Goal: Task Accomplishment & Management: Use online tool/utility

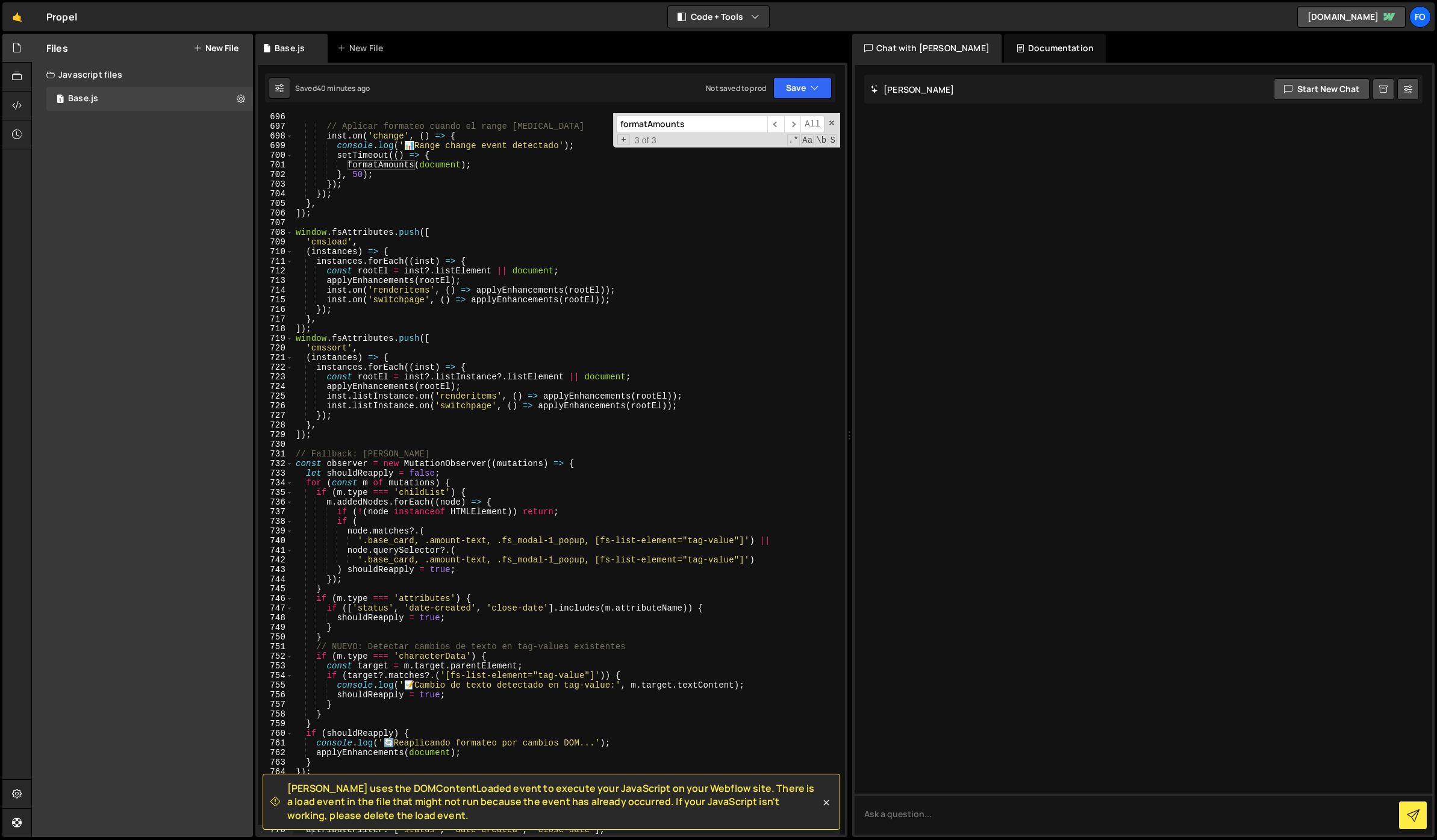
scroll to position [6700, 0]
drag, startPoint x: 710, startPoint y: 128, endPoint x: 572, endPoint y: 116, distance: 138.5
click at [572, 116] on div "// Aplicar formateo cuando el range [MEDICAL_DATA] inst . on ( 'change' , ( ) =…" at bounding box center [567, 474] width 547 height 721
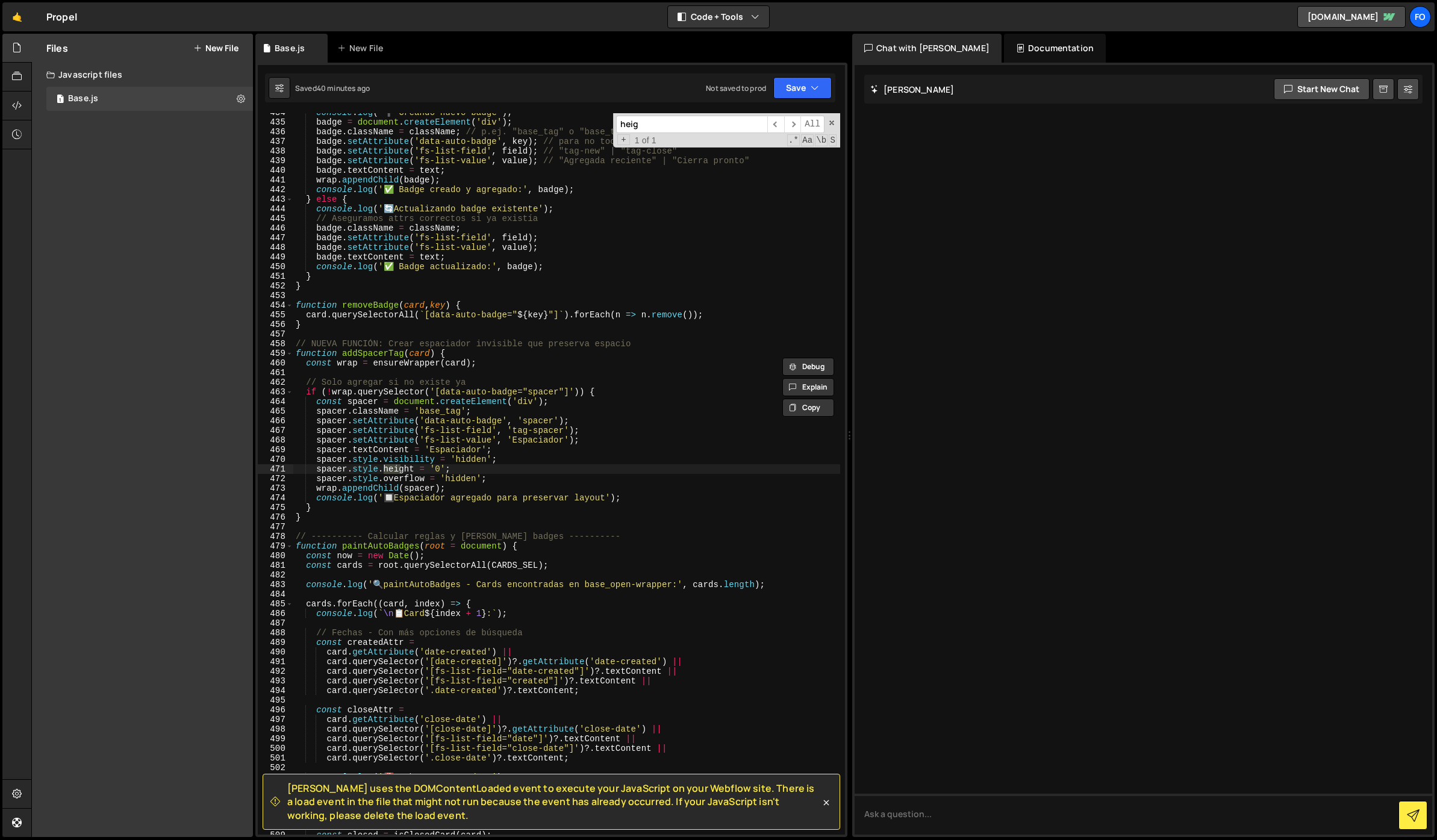
scroll to position [4179, 0]
type input "height"
click at [790, 124] on span "​" at bounding box center [793, 124] width 17 height 18
drag, startPoint x: 495, startPoint y: 472, endPoint x: 511, endPoint y: 459, distance: 20.6
click at [511, 459] on div "console . log ( '➕ Creando nuevo badge' ) ; badge = document . createElement ( …" at bounding box center [567, 479] width 547 height 741
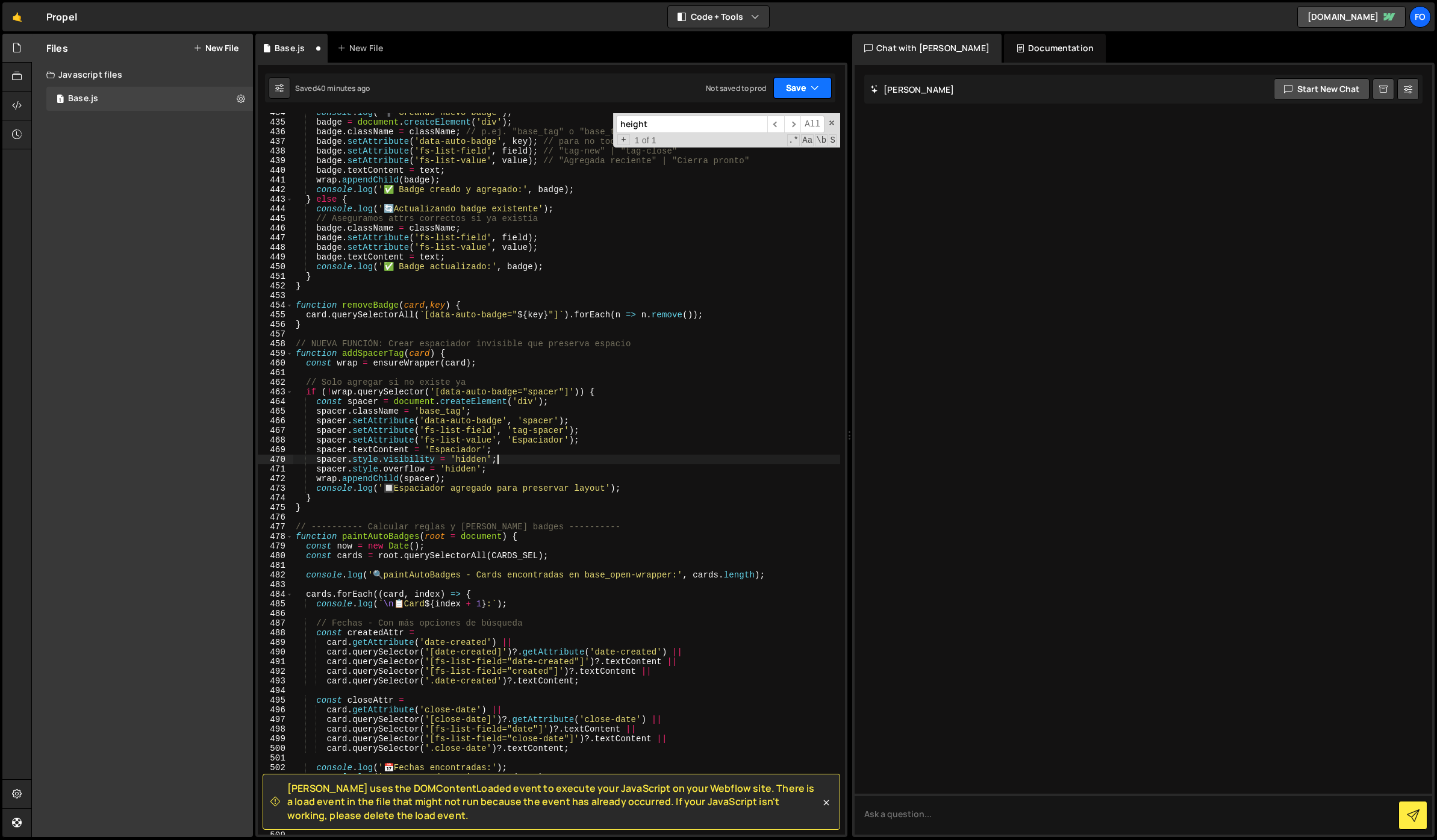
click at [818, 82] on icon "button" at bounding box center [815, 88] width 8 height 12
click at [795, 111] on div "Save to Staging S" at bounding box center [761, 117] width 125 height 12
click at [536, 216] on div "console . log ( '➕ Creando nuevo badge' ) ; badge = document . createElement ( …" at bounding box center [567, 479] width 547 height 741
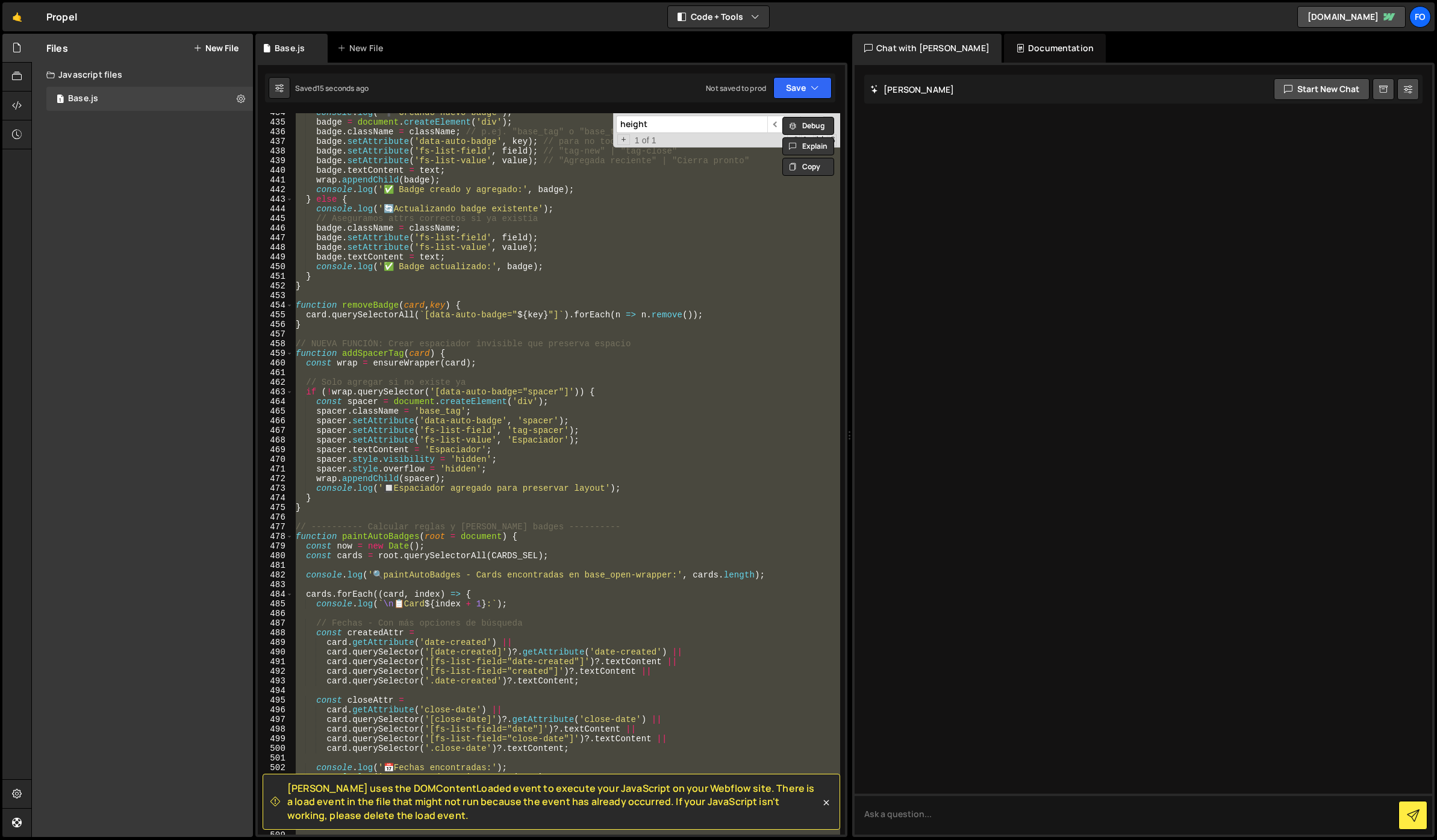
paste textarea
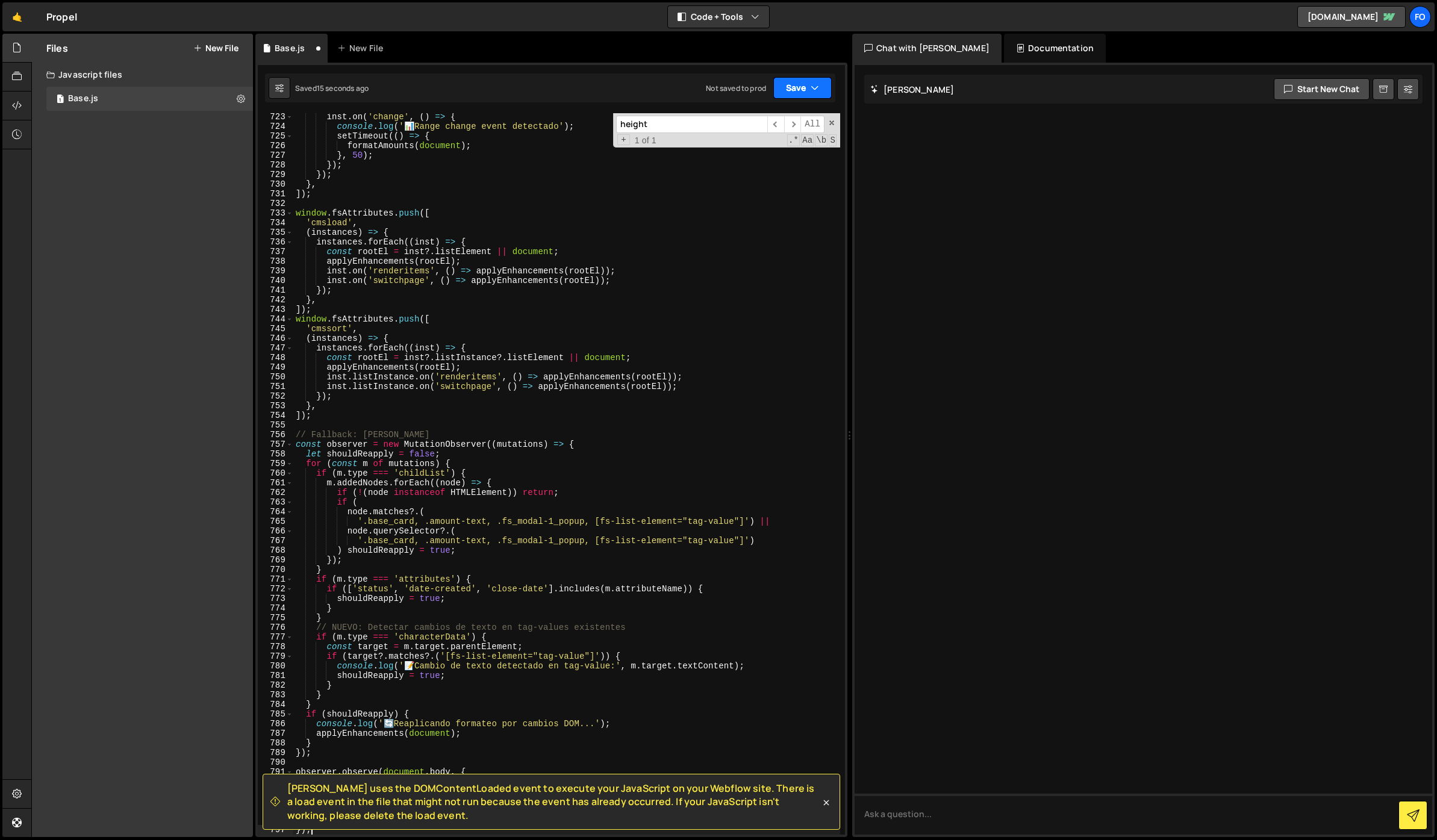
click at [800, 83] on button "Save" at bounding box center [802, 87] width 59 height 21
click at [742, 127] on div "16 seconds ago" at bounding box center [747, 130] width 53 height 10
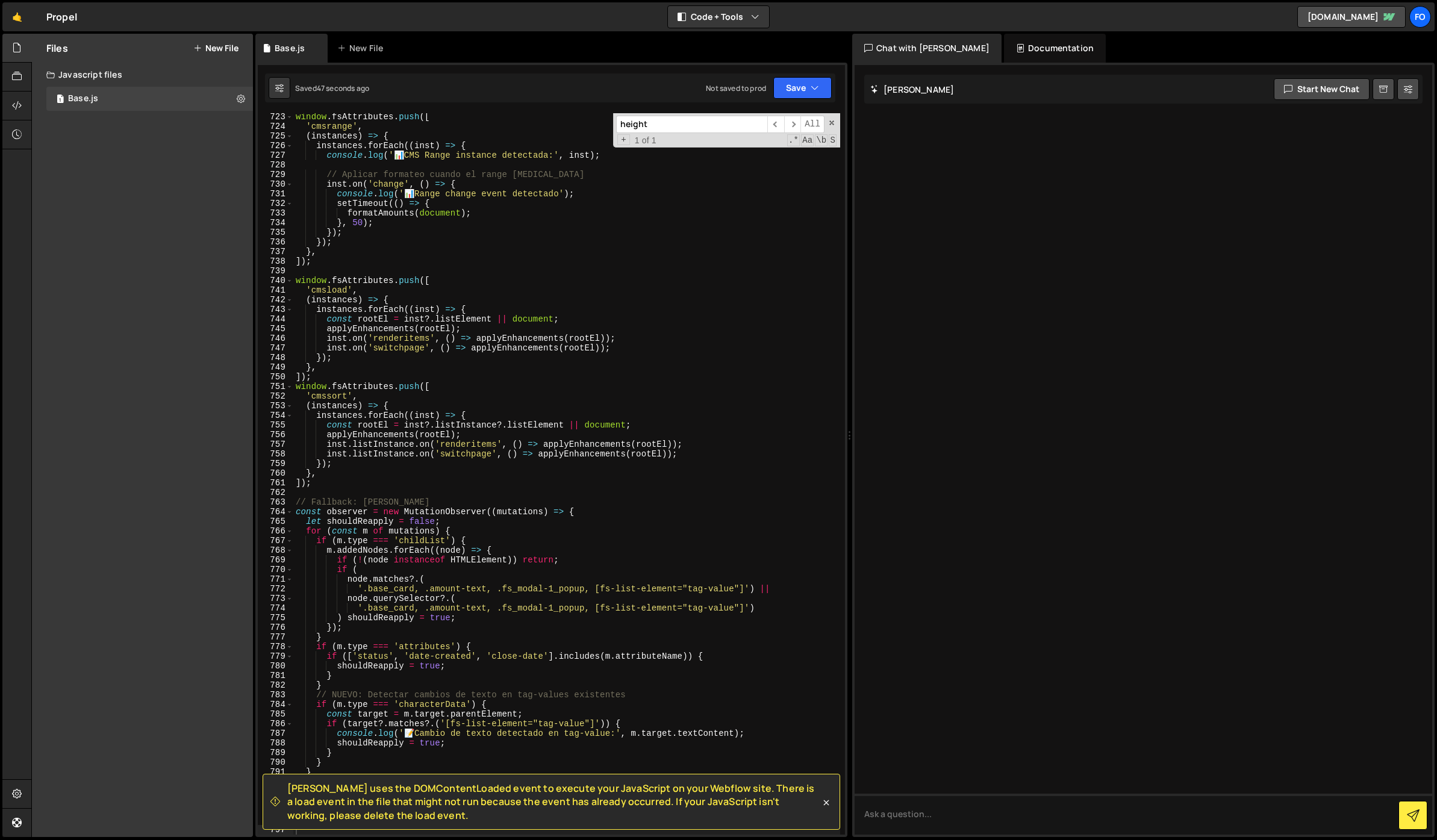
click at [669, 127] on input "height" at bounding box center [692, 124] width 151 height 18
click at [770, 124] on span "​" at bounding box center [776, 124] width 17 height 18
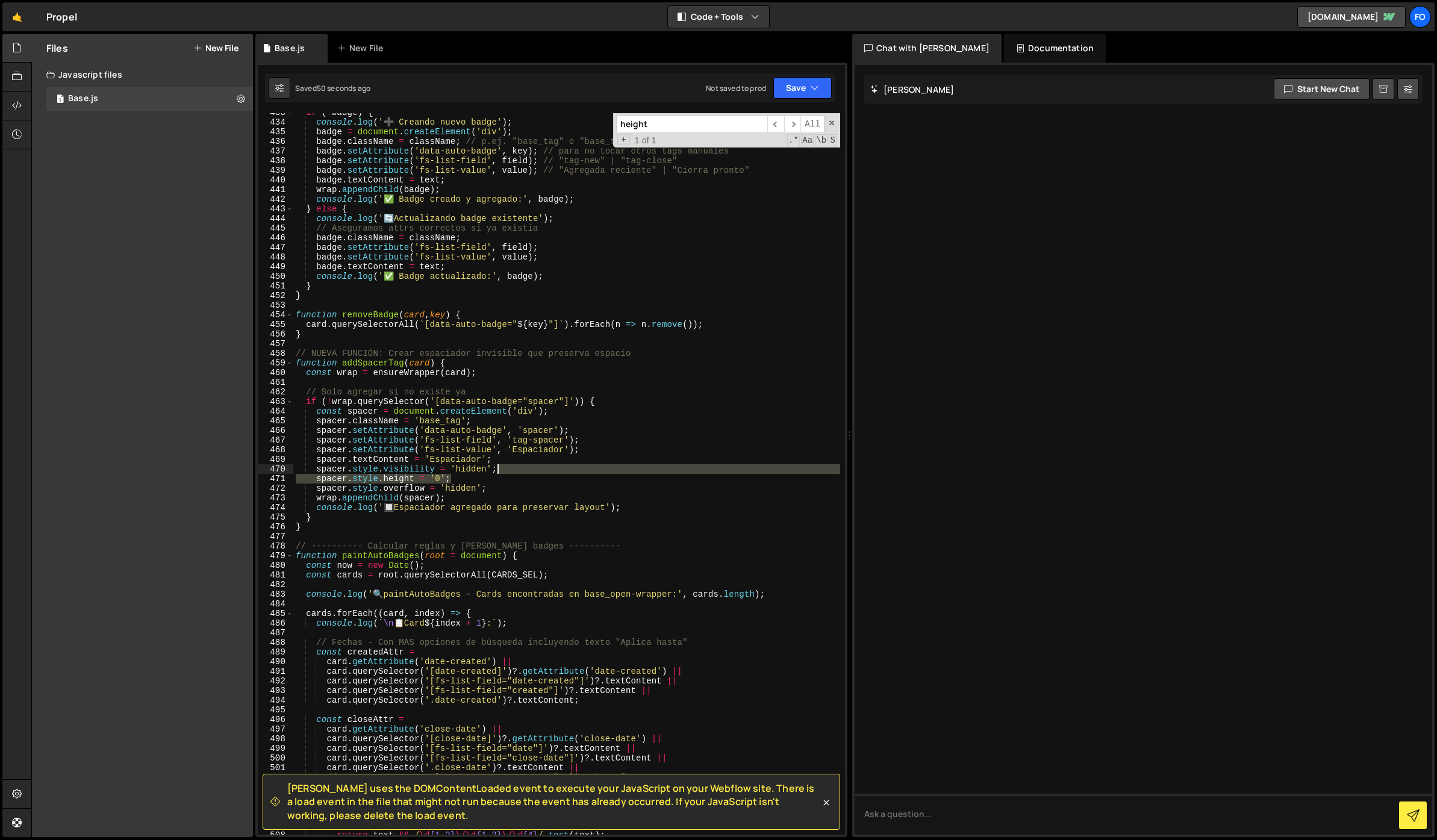
drag, startPoint x: 460, startPoint y: 481, endPoint x: 511, endPoint y: 473, distance: 51.6
click at [511, 473] on div "if ( ! badge ) { console . log ( '➕ Creando nuevo badge' ) ; badge = document .…" at bounding box center [567, 479] width 547 height 741
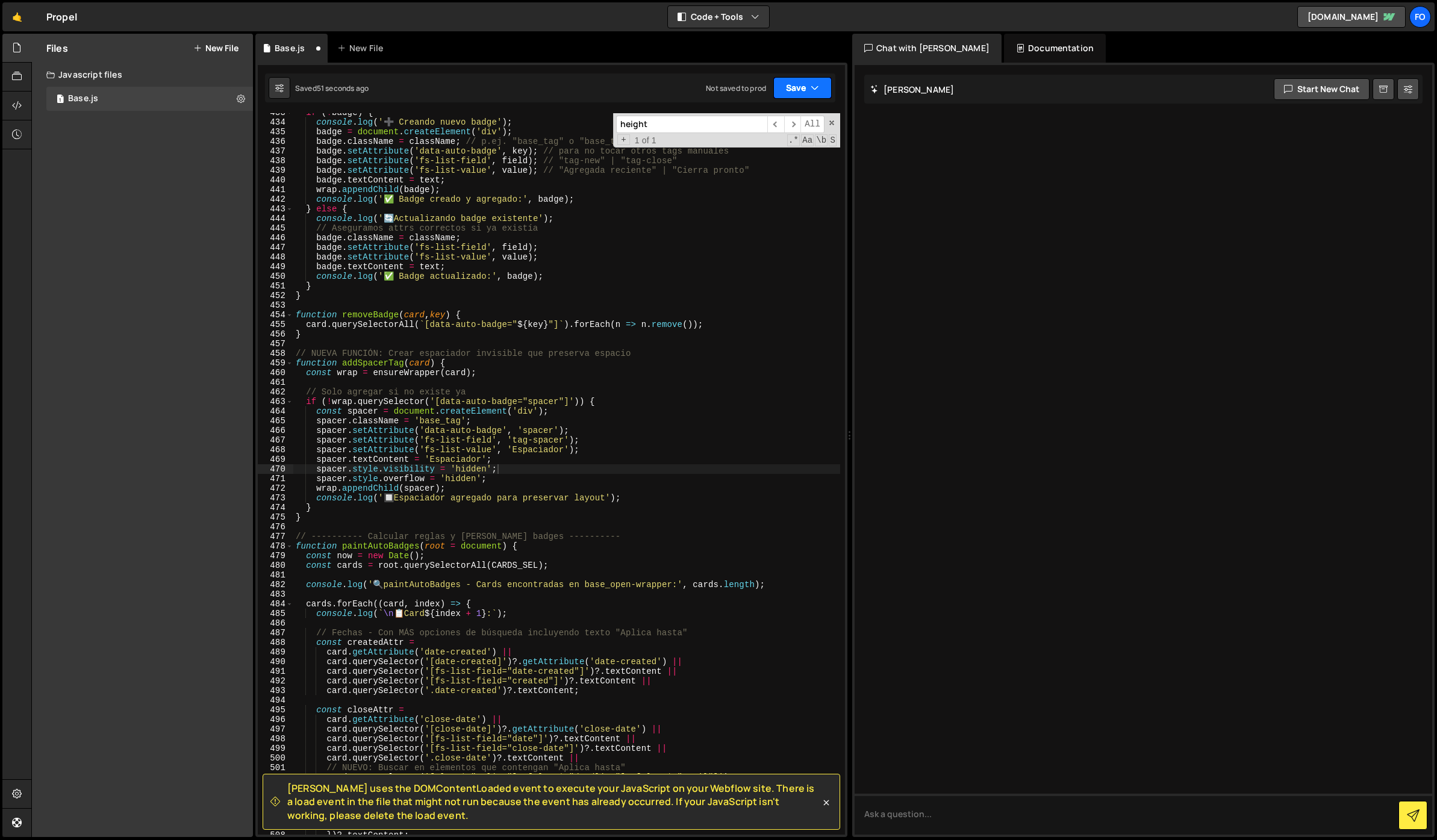
click at [796, 89] on button "Save" at bounding box center [802, 87] width 59 height 21
click at [778, 114] on div "Save to Staging S" at bounding box center [761, 117] width 125 height 12
click at [493, 300] on div "if ( ! badge ) { console . log ( '➕ Creando nuevo badge' ) ; badge = document .…" at bounding box center [567, 479] width 547 height 741
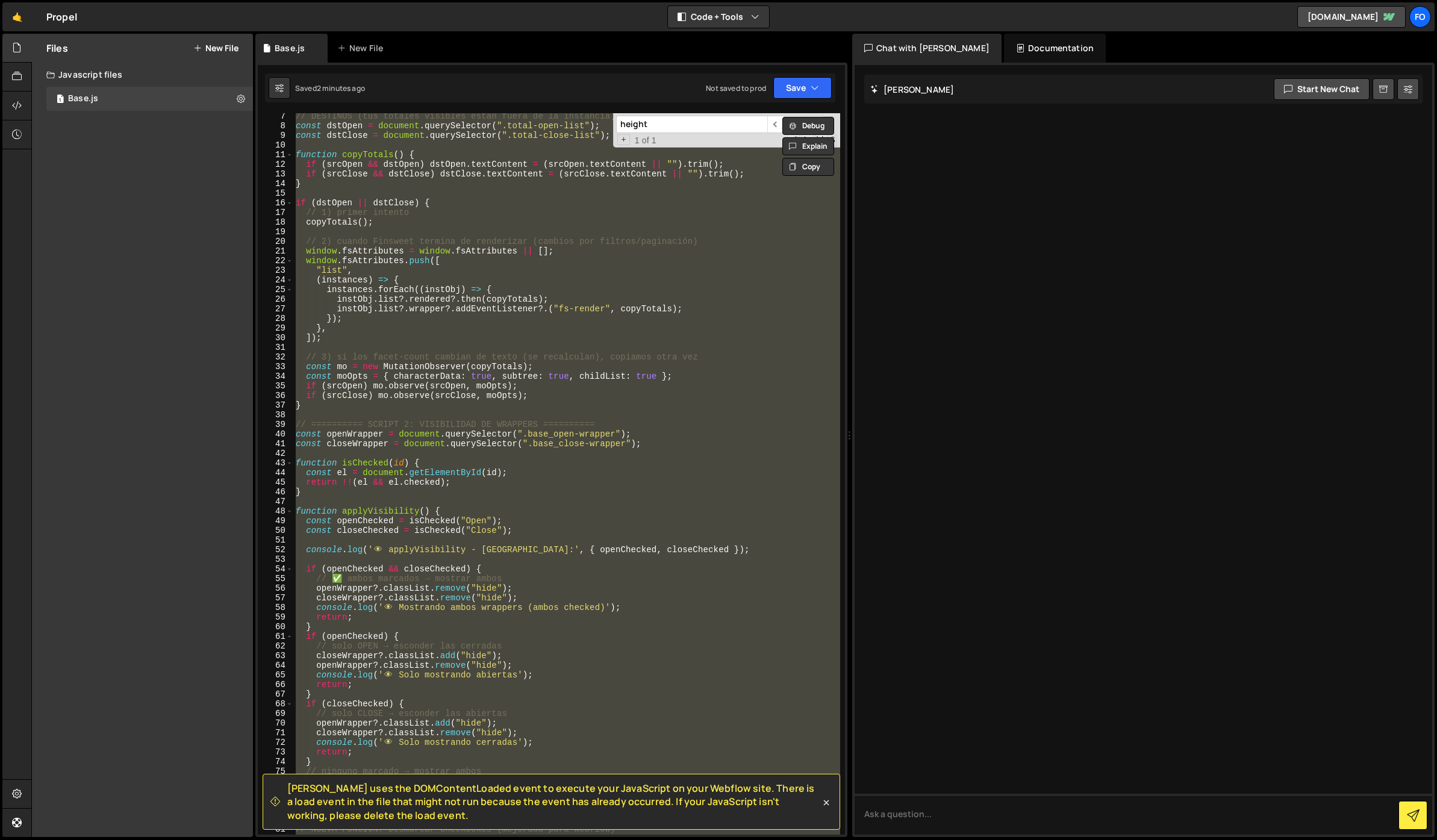
scroll to position [0, 0]
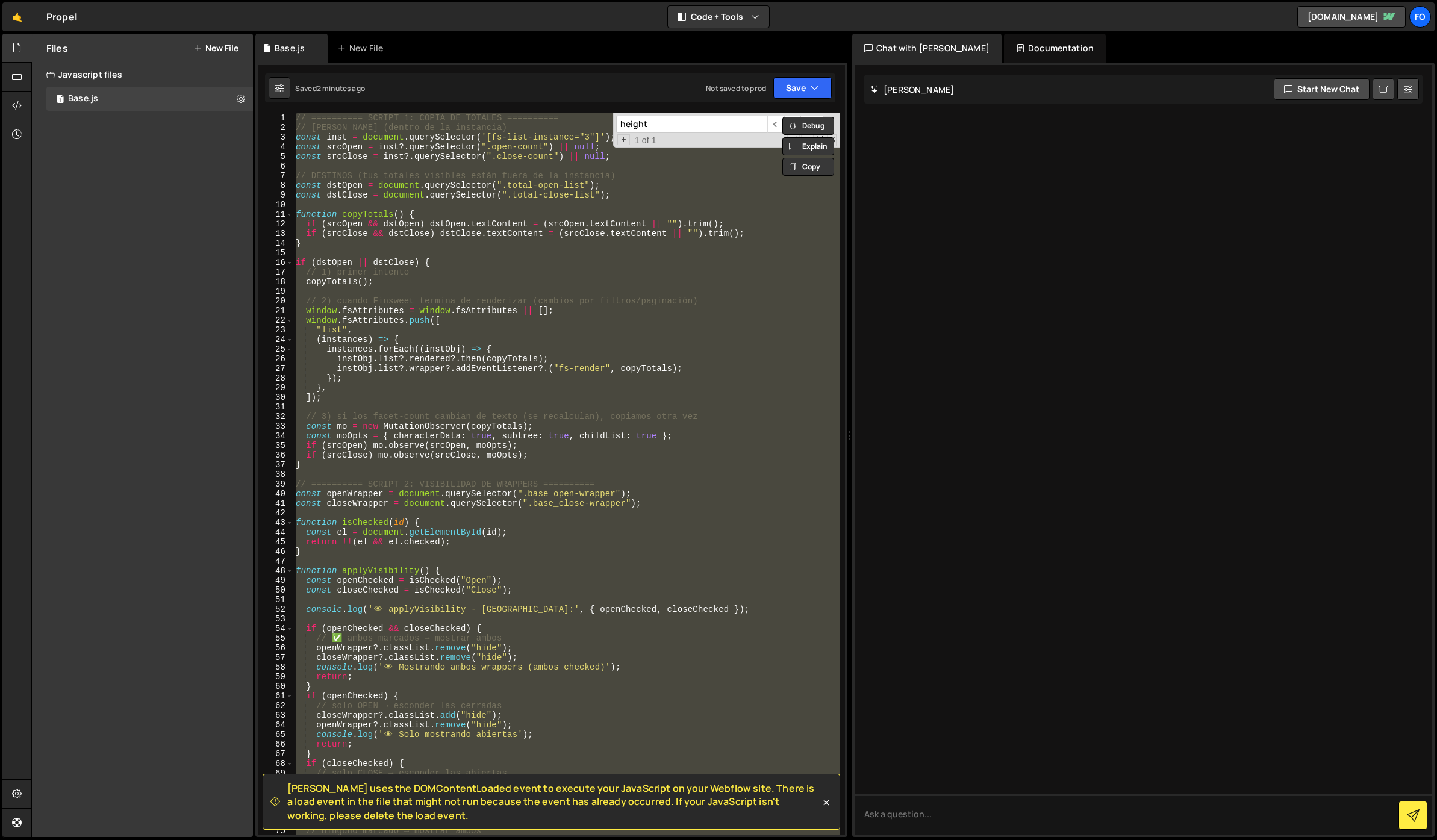
paste textarea
type textarea "});"
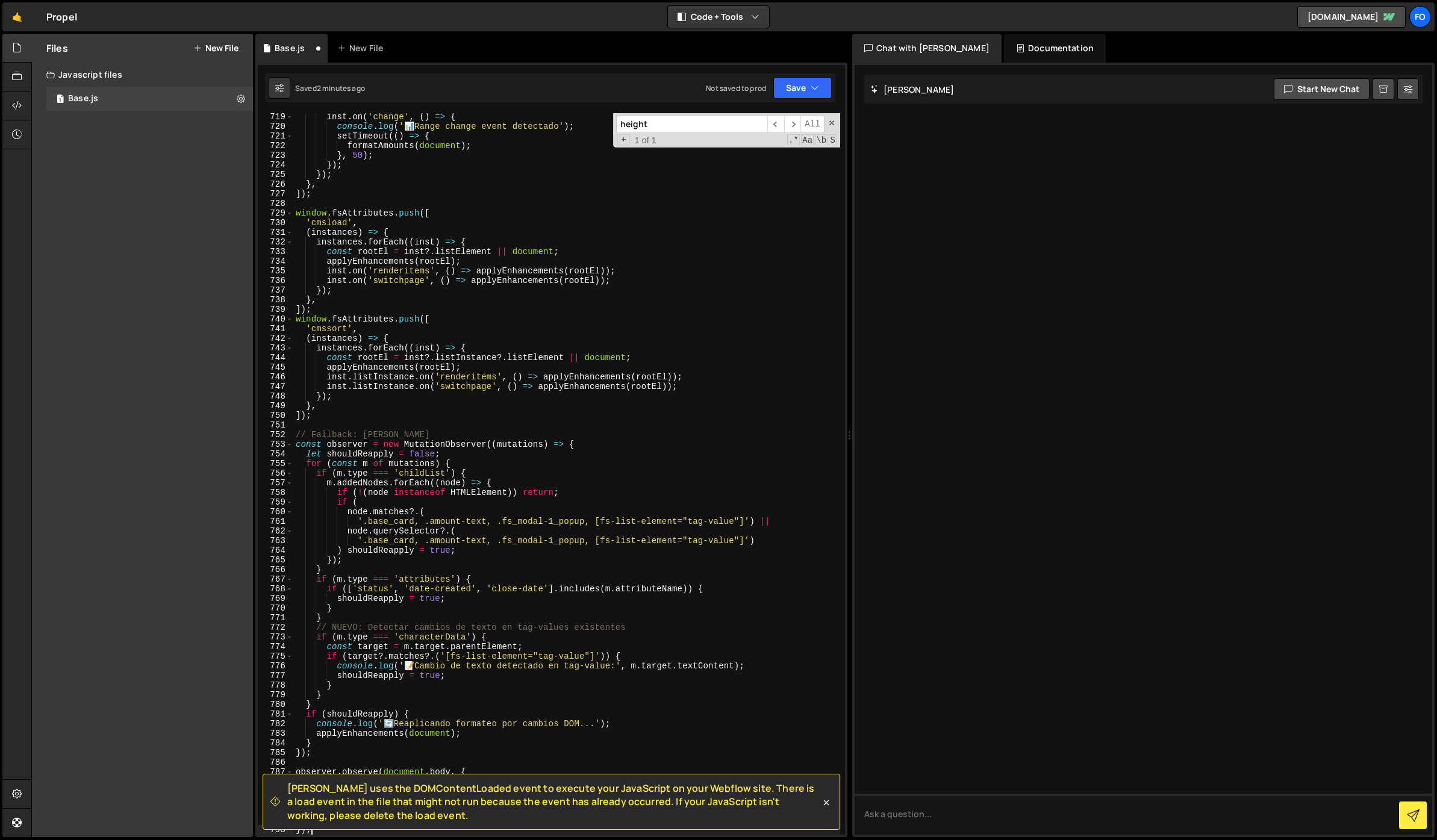
scroll to position [6950, 0]
drag, startPoint x: 652, startPoint y: 127, endPoint x: 604, endPoint y: 118, distance: 48.8
click at [604, 118] on div "inst . on ( 'change' , ( ) => { console . log ( ' 📊 Range change event detectad…" at bounding box center [567, 474] width 547 height 721
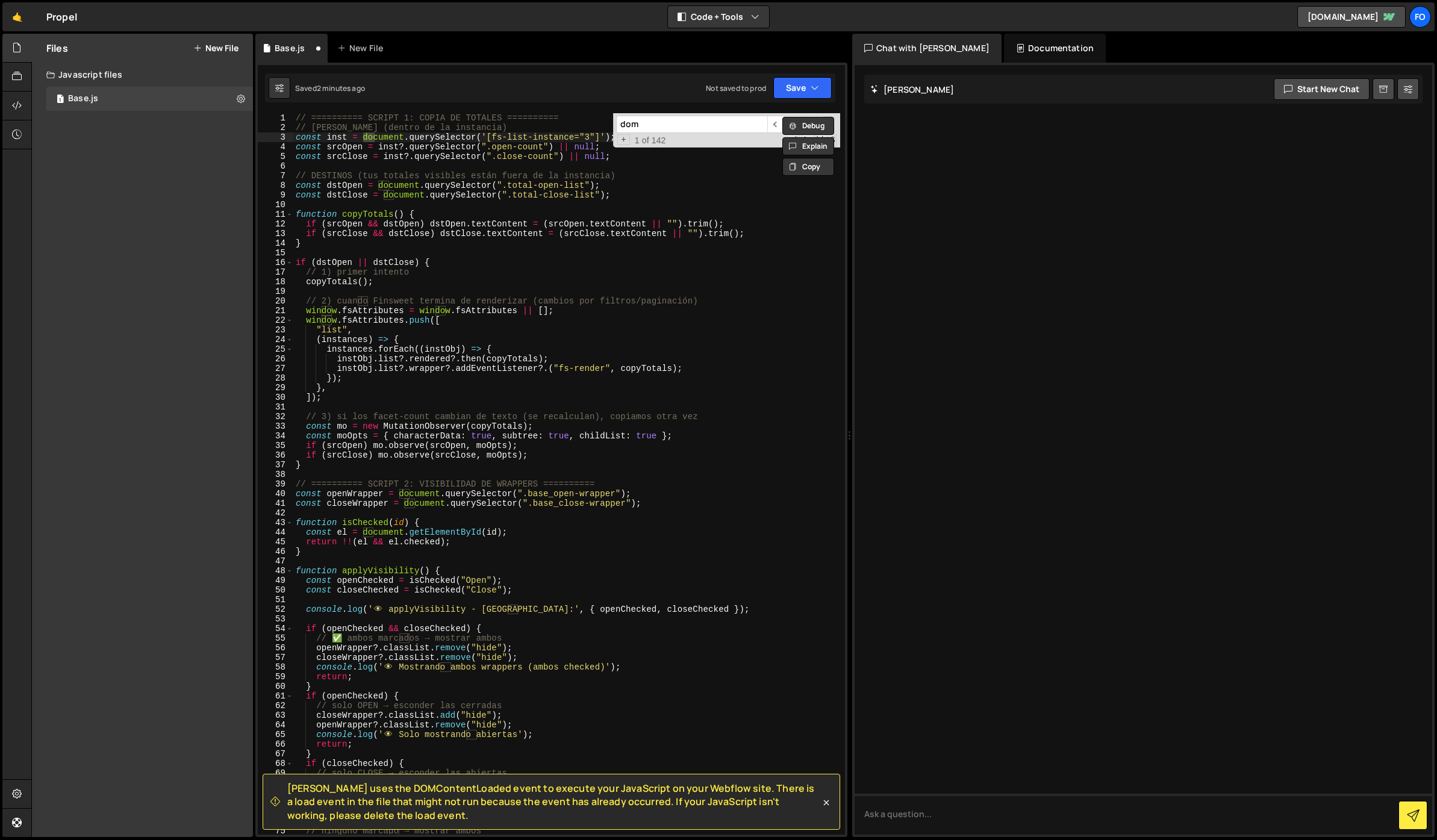
scroll to position [2695, 0]
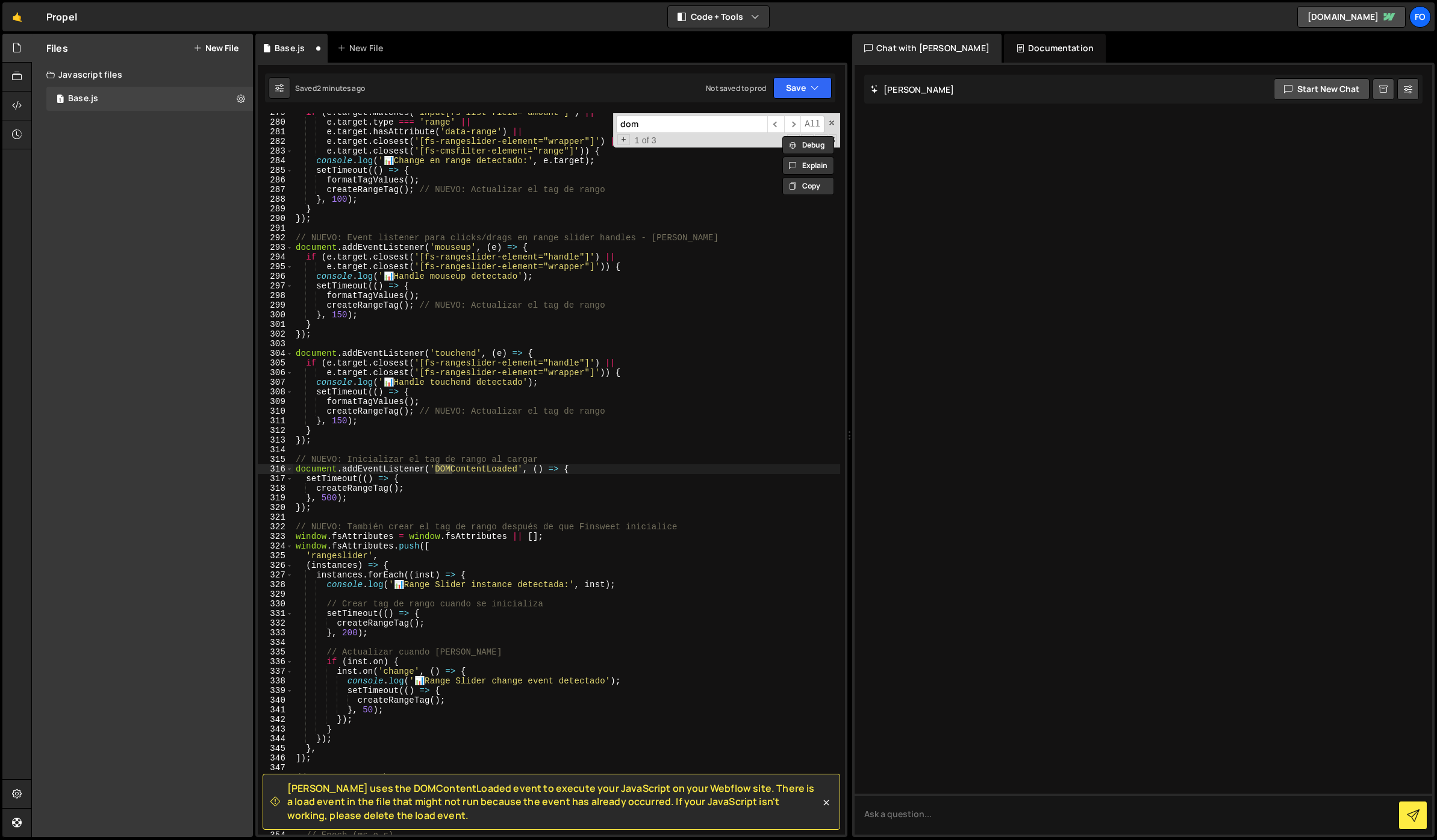
type input "dom"
click at [595, 464] on div "if ( e . target . matches ( 'input[fs-list-field="amount"]' ) || e . target . t…" at bounding box center [567, 479] width 547 height 741
drag, startPoint x: 544, startPoint y: 470, endPoint x: 294, endPoint y: 470, distance: 250.0
click at [294, 470] on div "if ( e . target . matches ( 'input[fs-list-field="amount"]' ) || e . target . t…" at bounding box center [567, 479] width 547 height 741
click at [391, 267] on div "if ( e . target . matches ( 'input[fs-list-field="amount"]' ) || e . target . t…" at bounding box center [567, 479] width 547 height 741
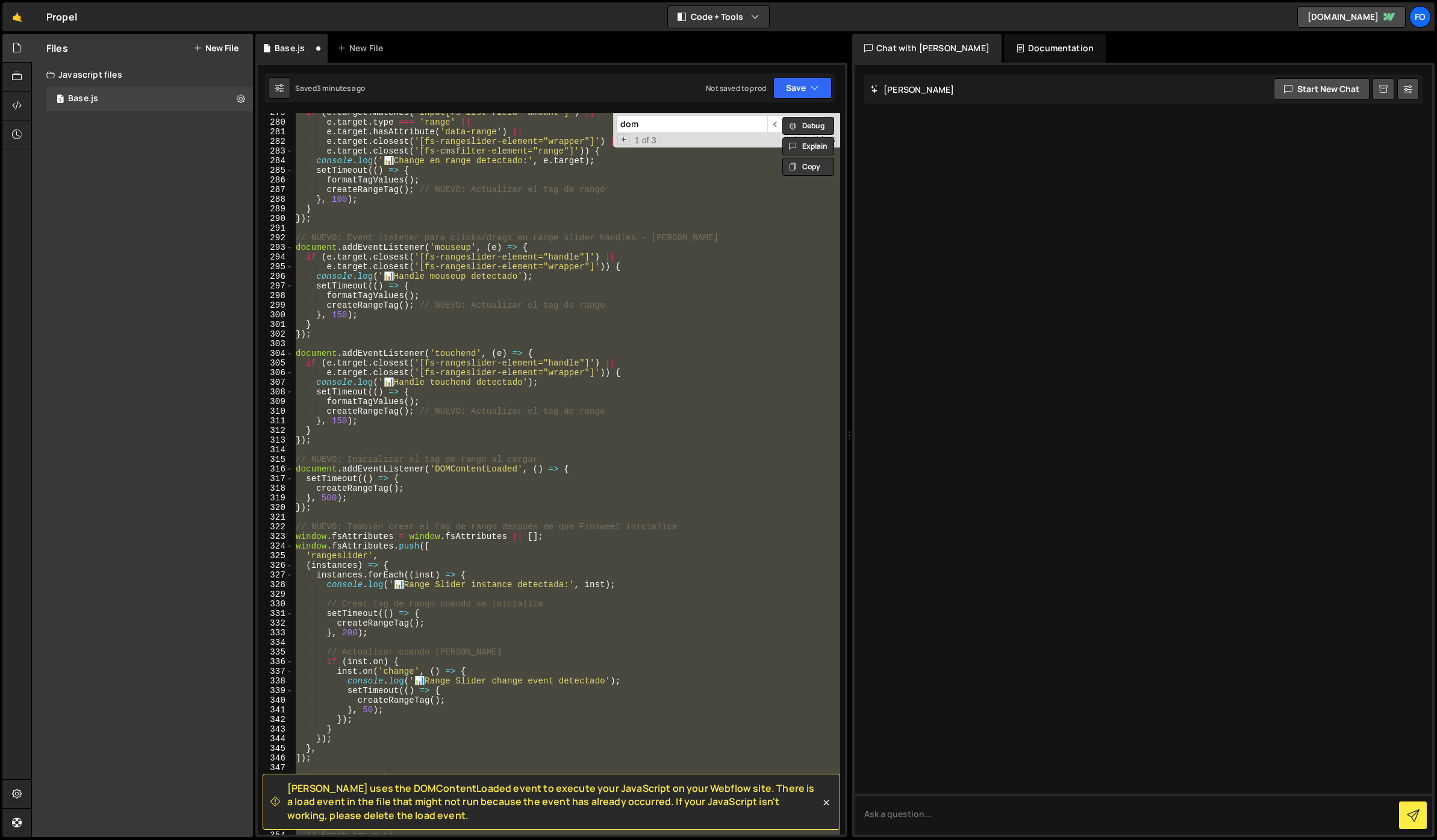
paste textarea
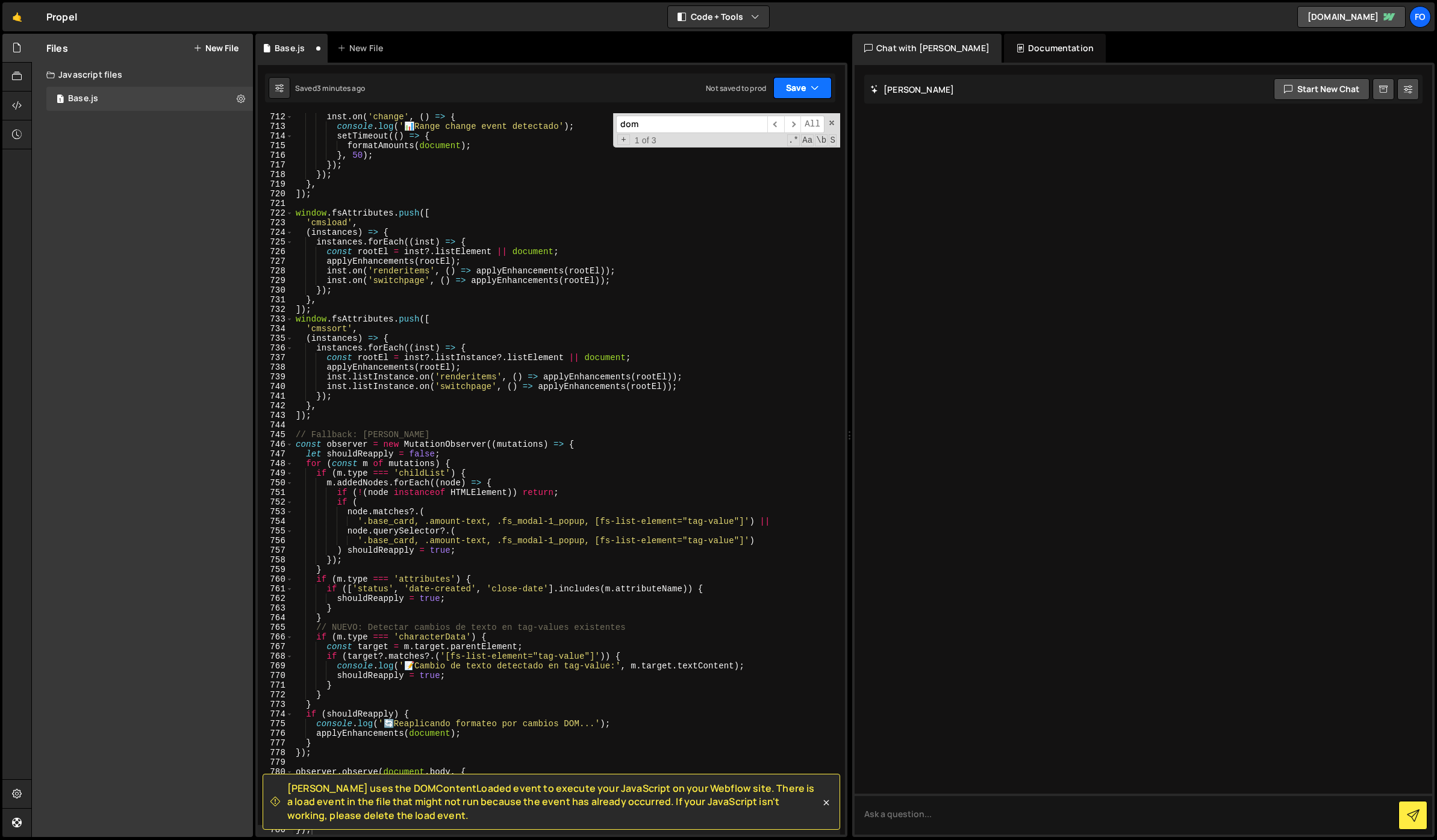
click at [799, 82] on button "Save" at bounding box center [802, 87] width 59 height 21
click at [756, 119] on div "Save to Staging S" at bounding box center [761, 117] width 125 height 12
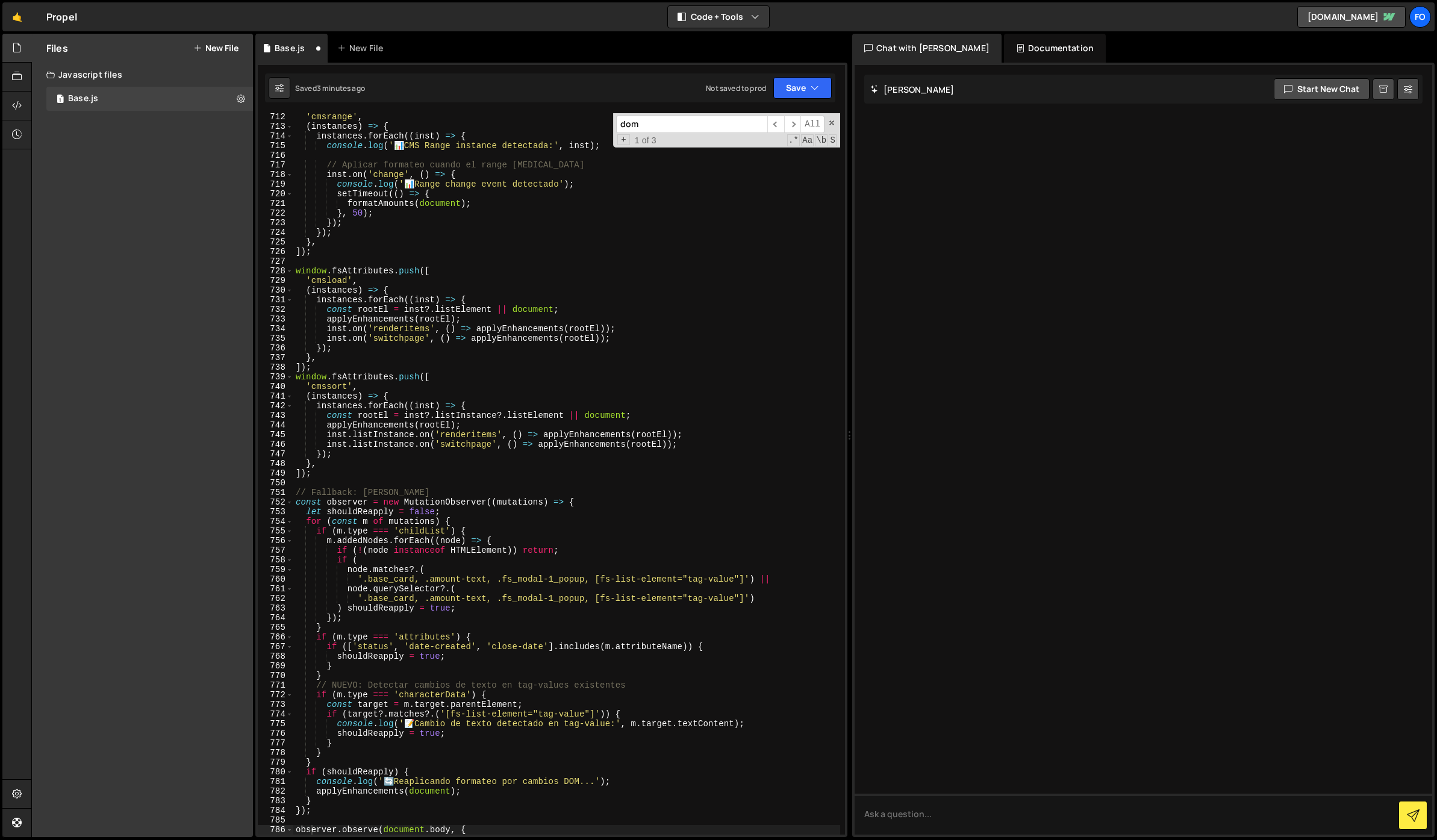
scroll to position [6864, 0]
click at [556, 317] on div "'cmsrange' , ( instances ) => { instances . forEach (( inst ) => { console . lo…" at bounding box center [567, 482] width 547 height 741
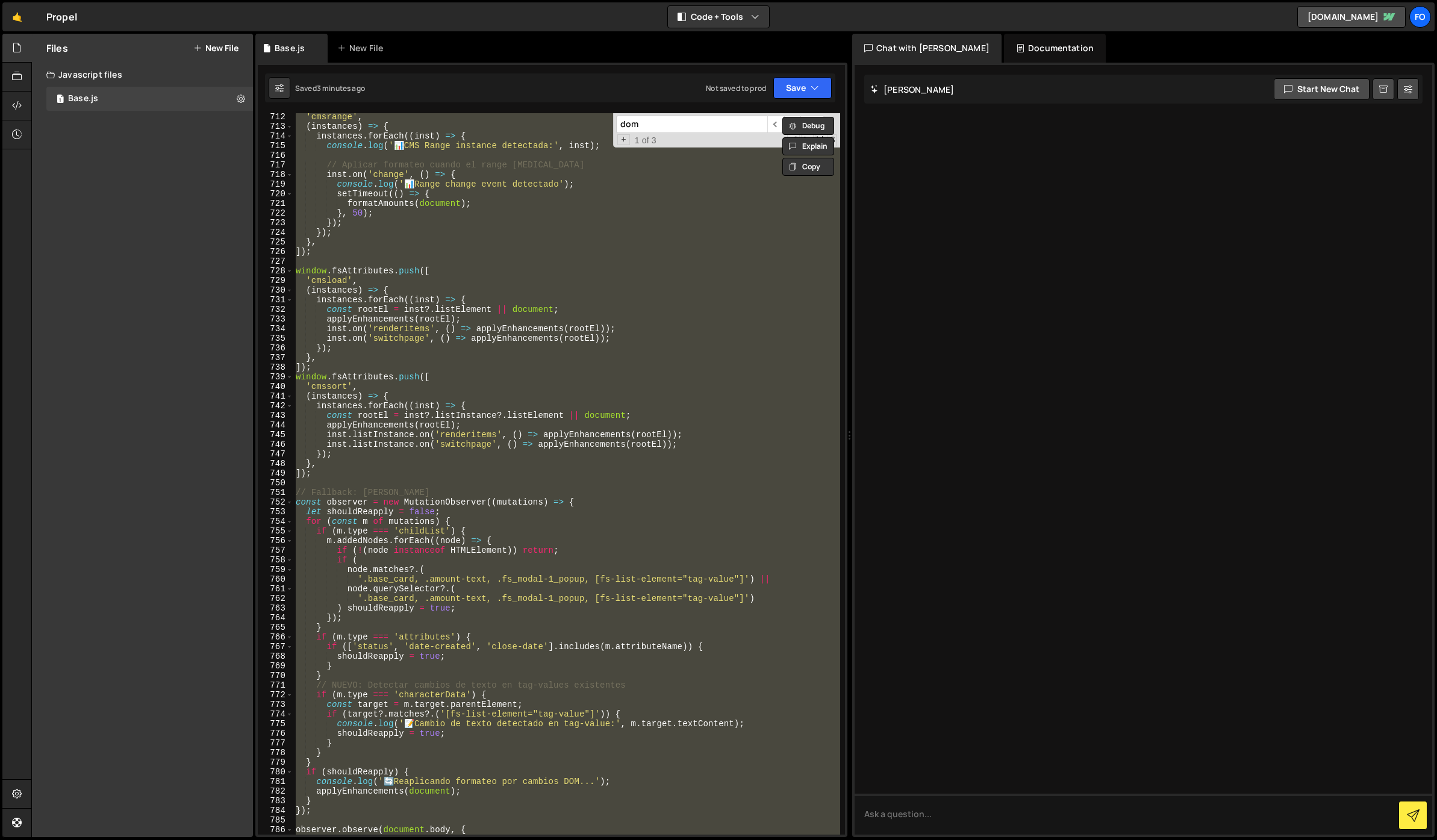
paste textarea
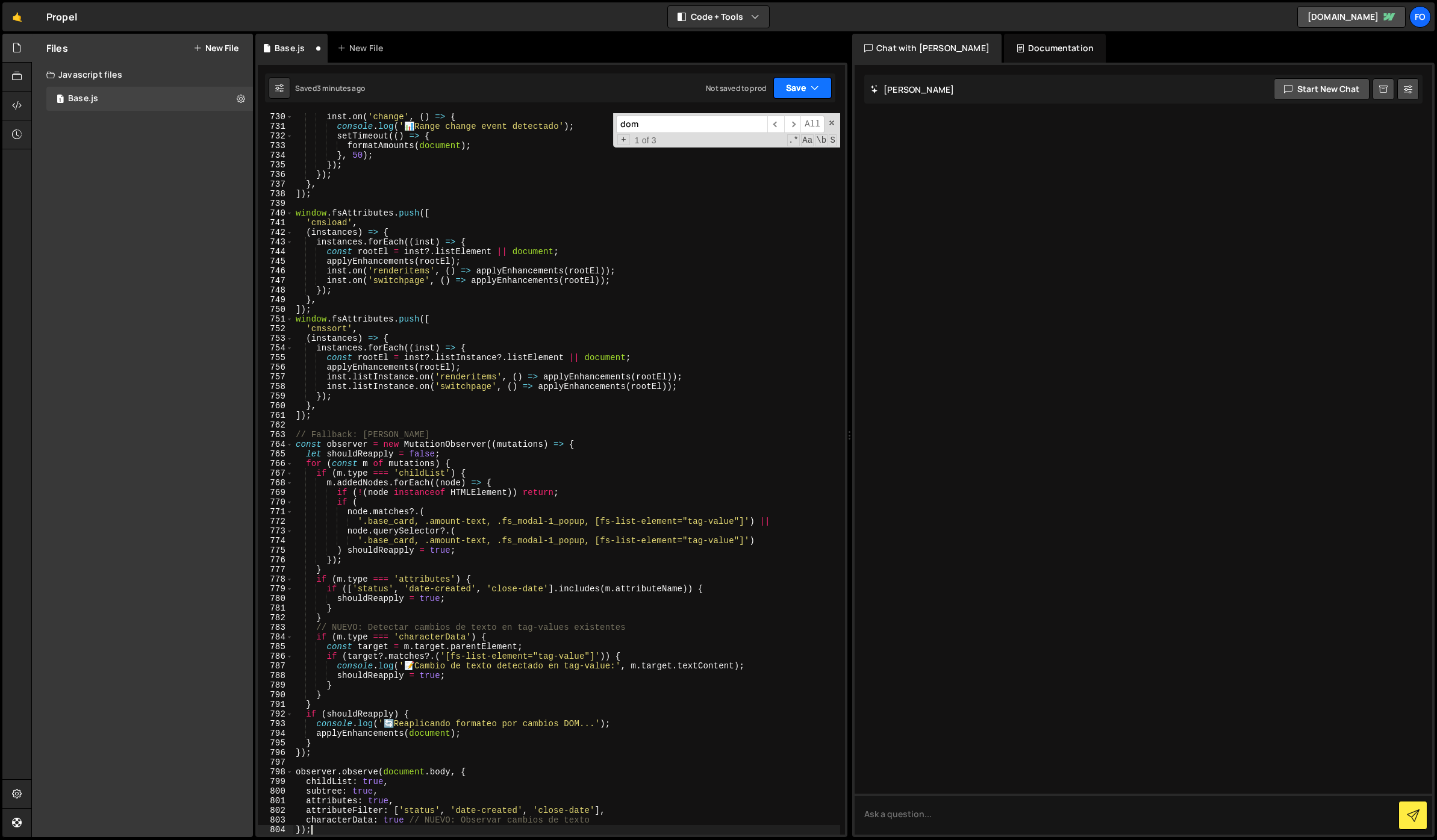
click at [813, 81] on button "Save" at bounding box center [802, 87] width 59 height 21
click at [734, 134] on div "3 minutes ago" at bounding box center [744, 130] width 47 height 10
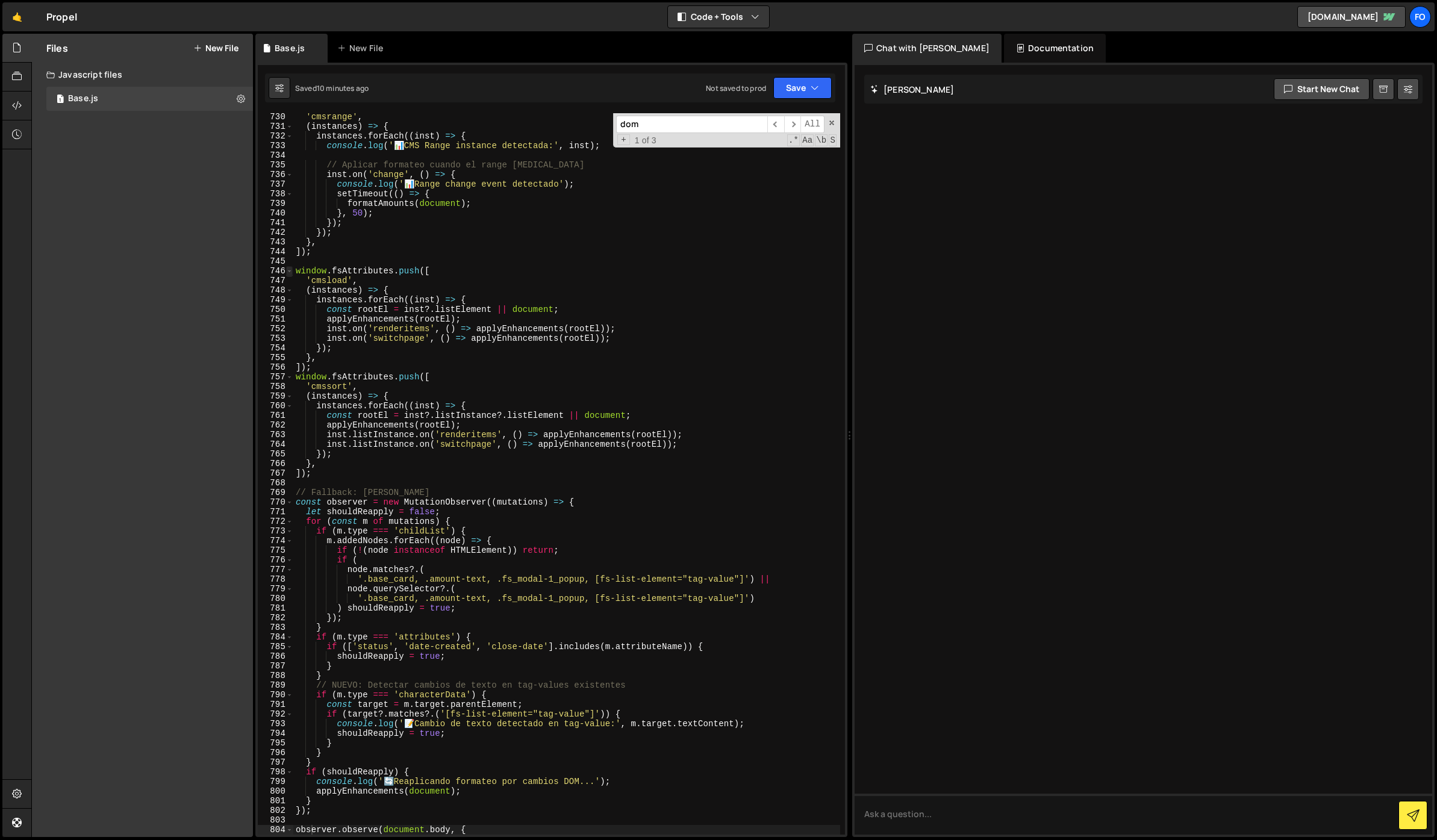
click at [290, 270] on span at bounding box center [289, 270] width 7 height 10
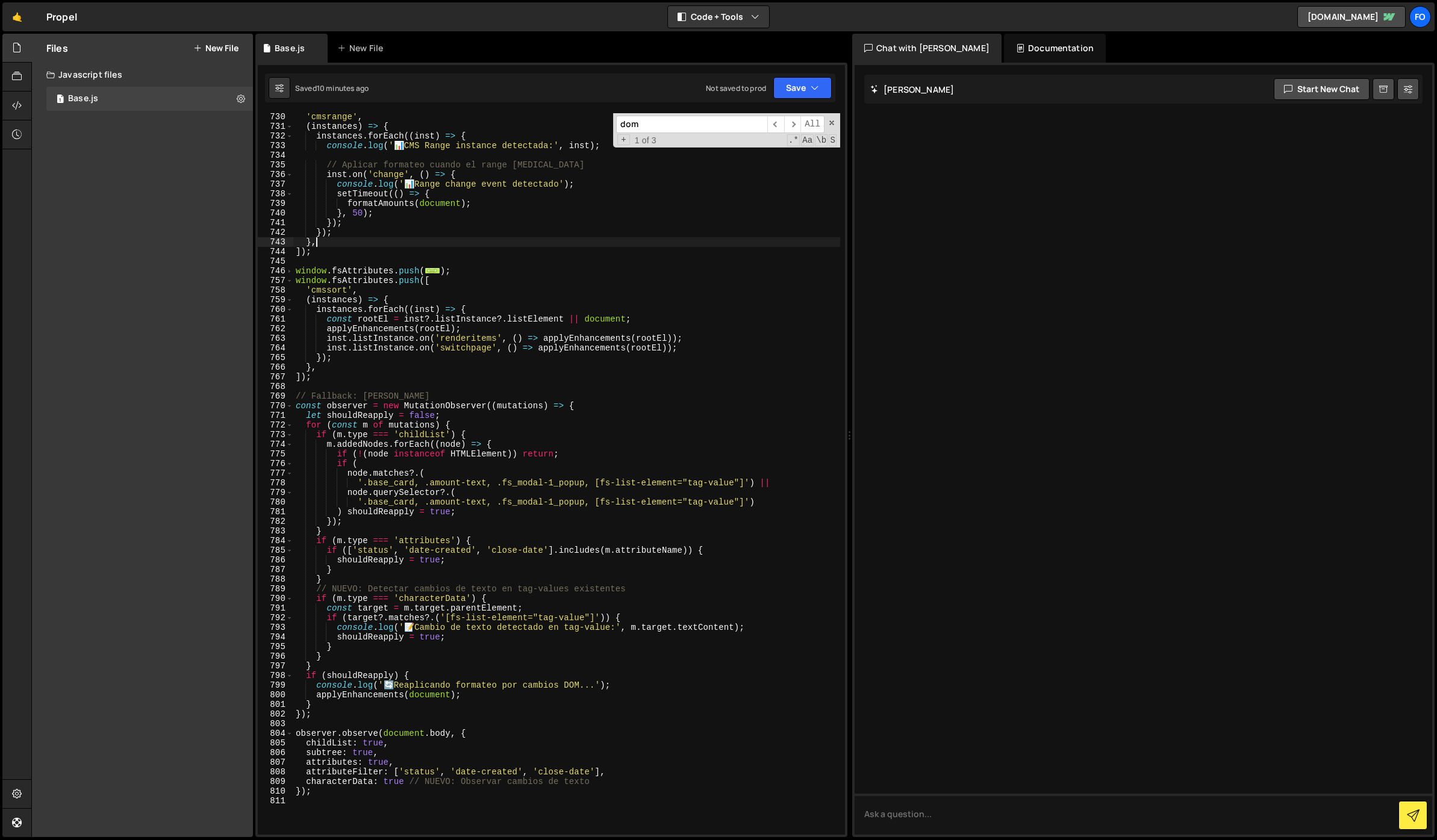
click at [385, 243] on div "'cmsrange' , ( instances ) => { instances . forEach (( inst ) => { console . lo…" at bounding box center [567, 482] width 547 height 741
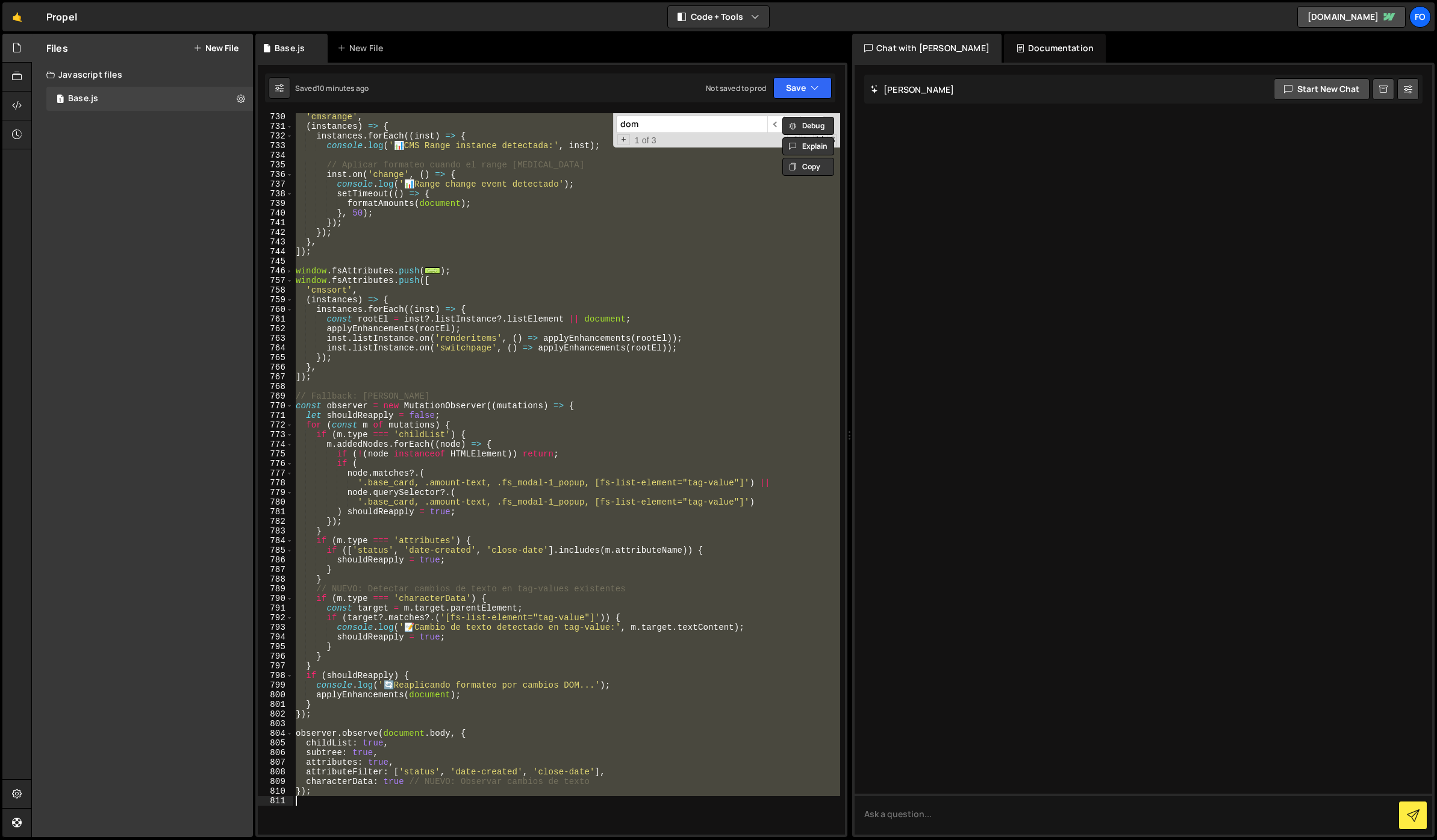
paste textarea
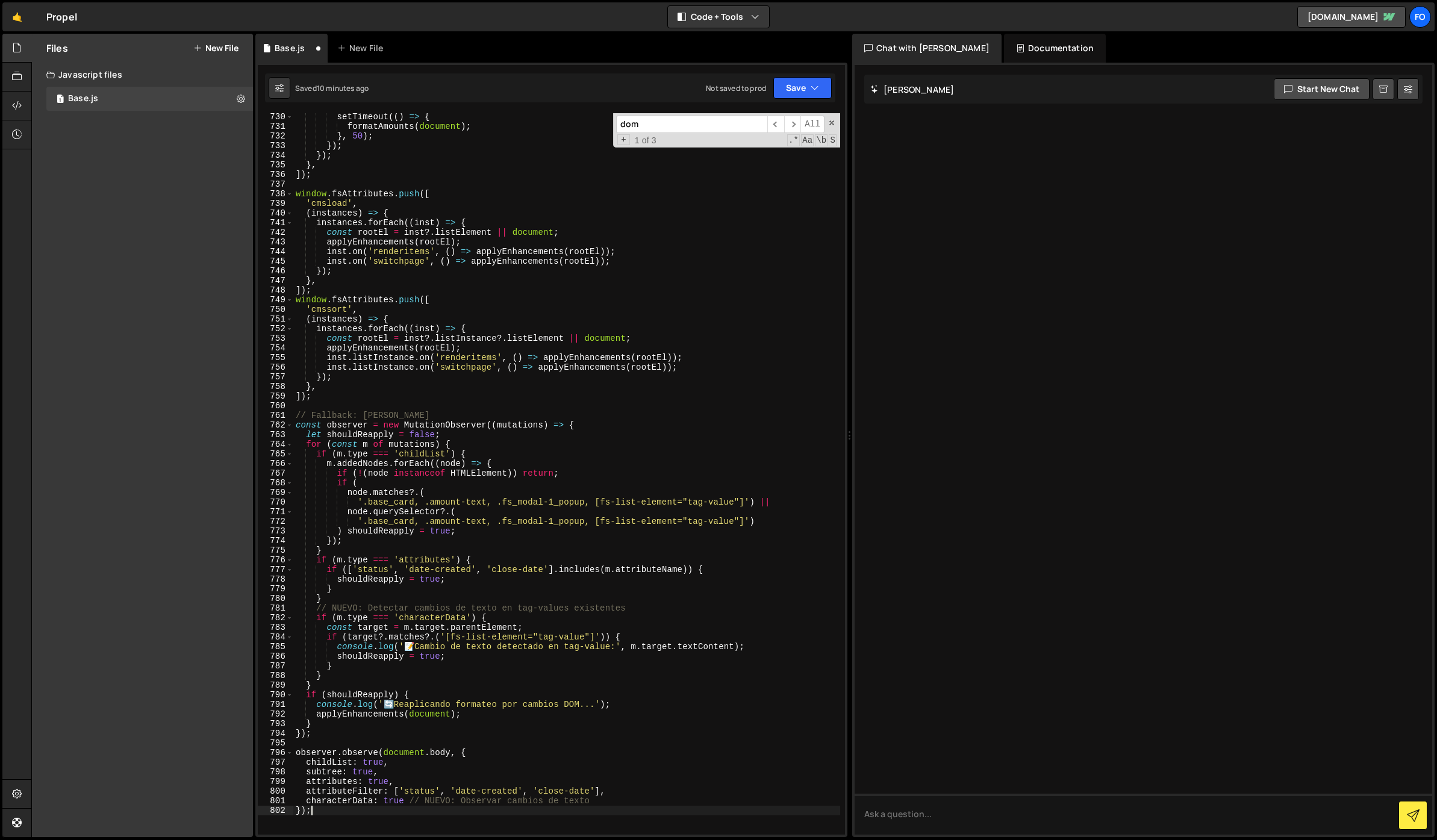
scroll to position [7056, 0]
click at [823, 84] on button "Save" at bounding box center [802, 87] width 59 height 21
click at [785, 117] on div "Save to Staging S" at bounding box center [761, 117] width 125 height 12
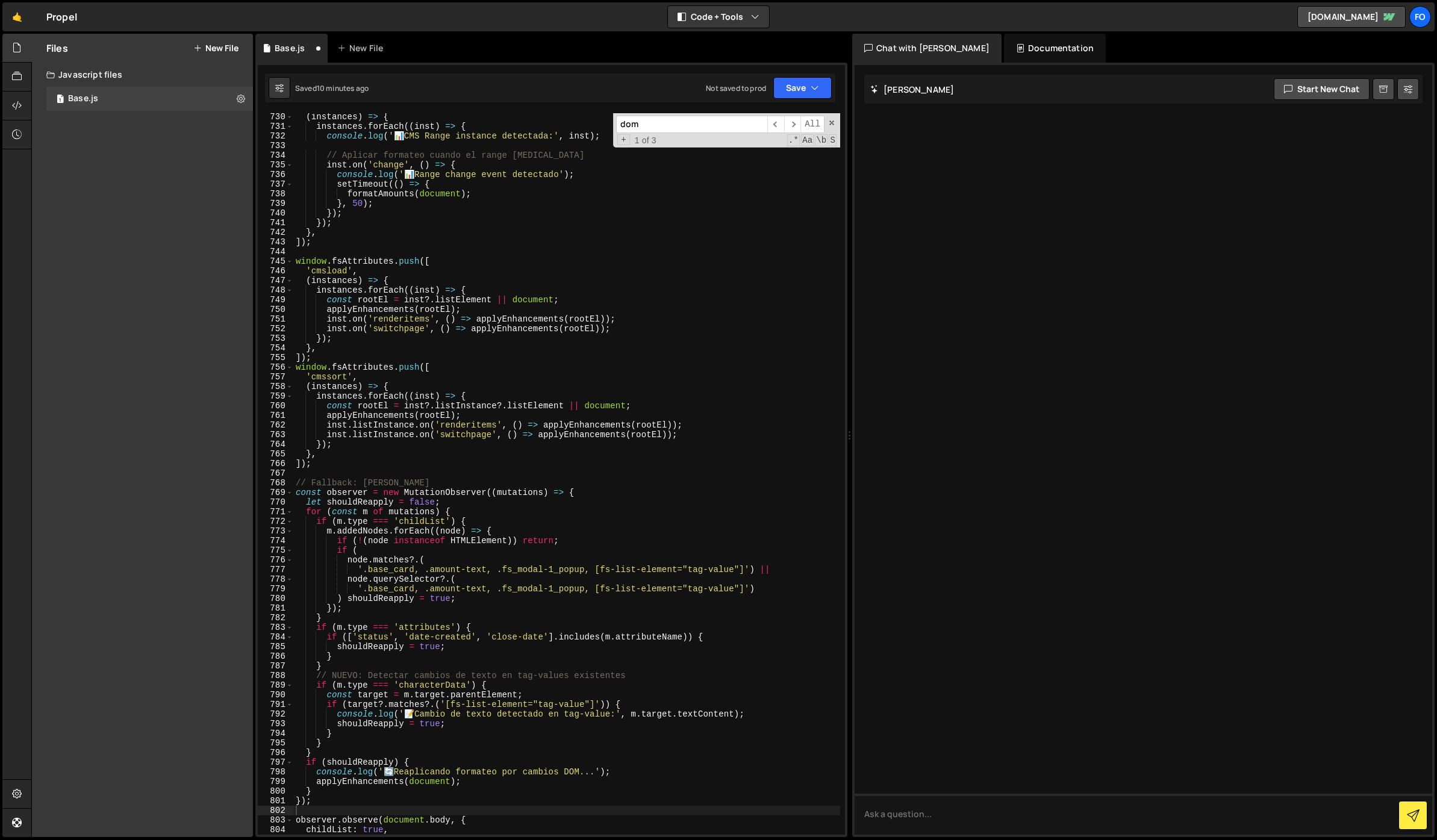
scroll to position [7037, 0]
click at [353, 299] on div "( instances ) => { instances . forEach (( inst ) => { console . log ( ' 📊 CMS R…" at bounding box center [567, 482] width 547 height 741
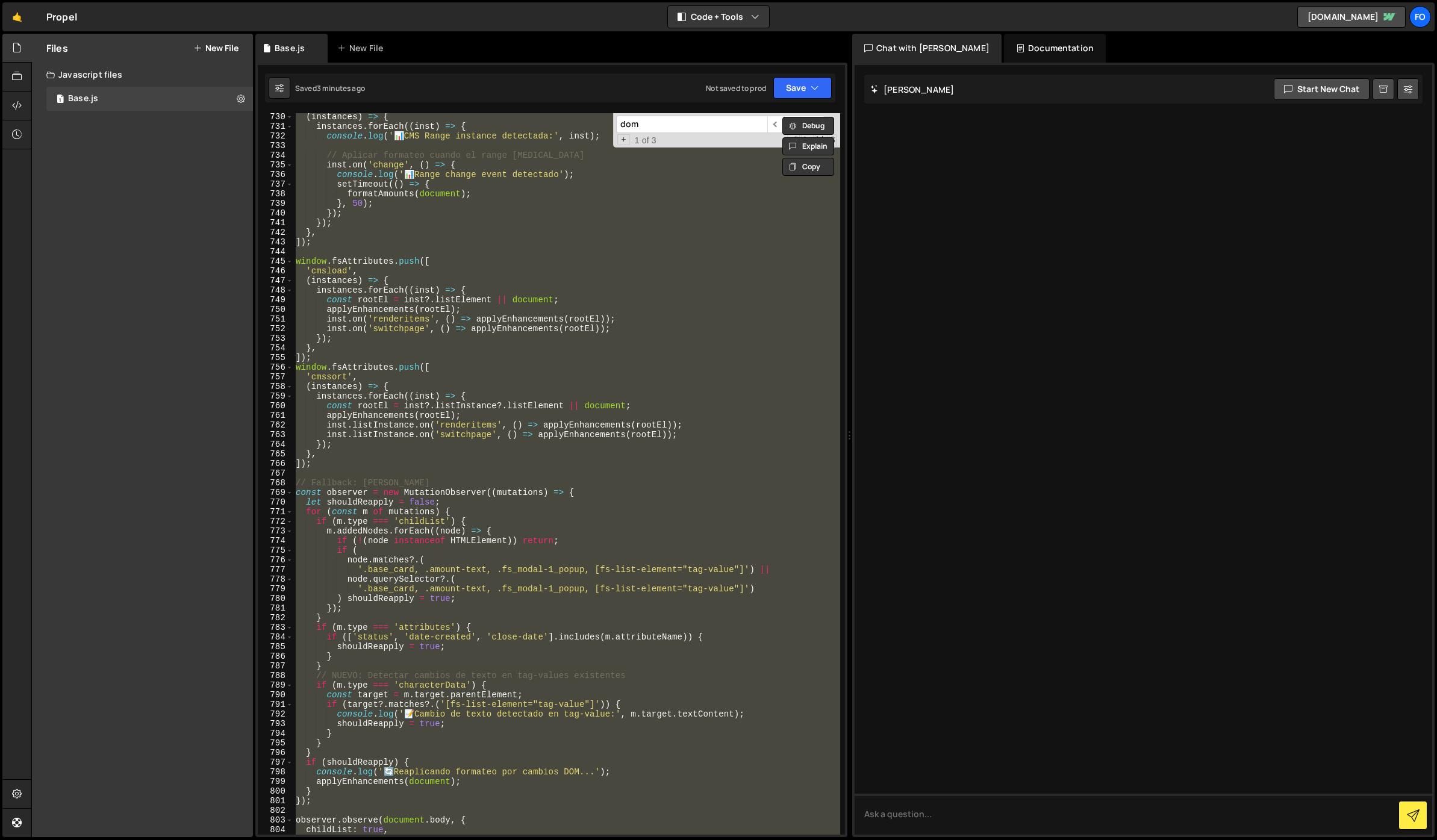
paste textarea
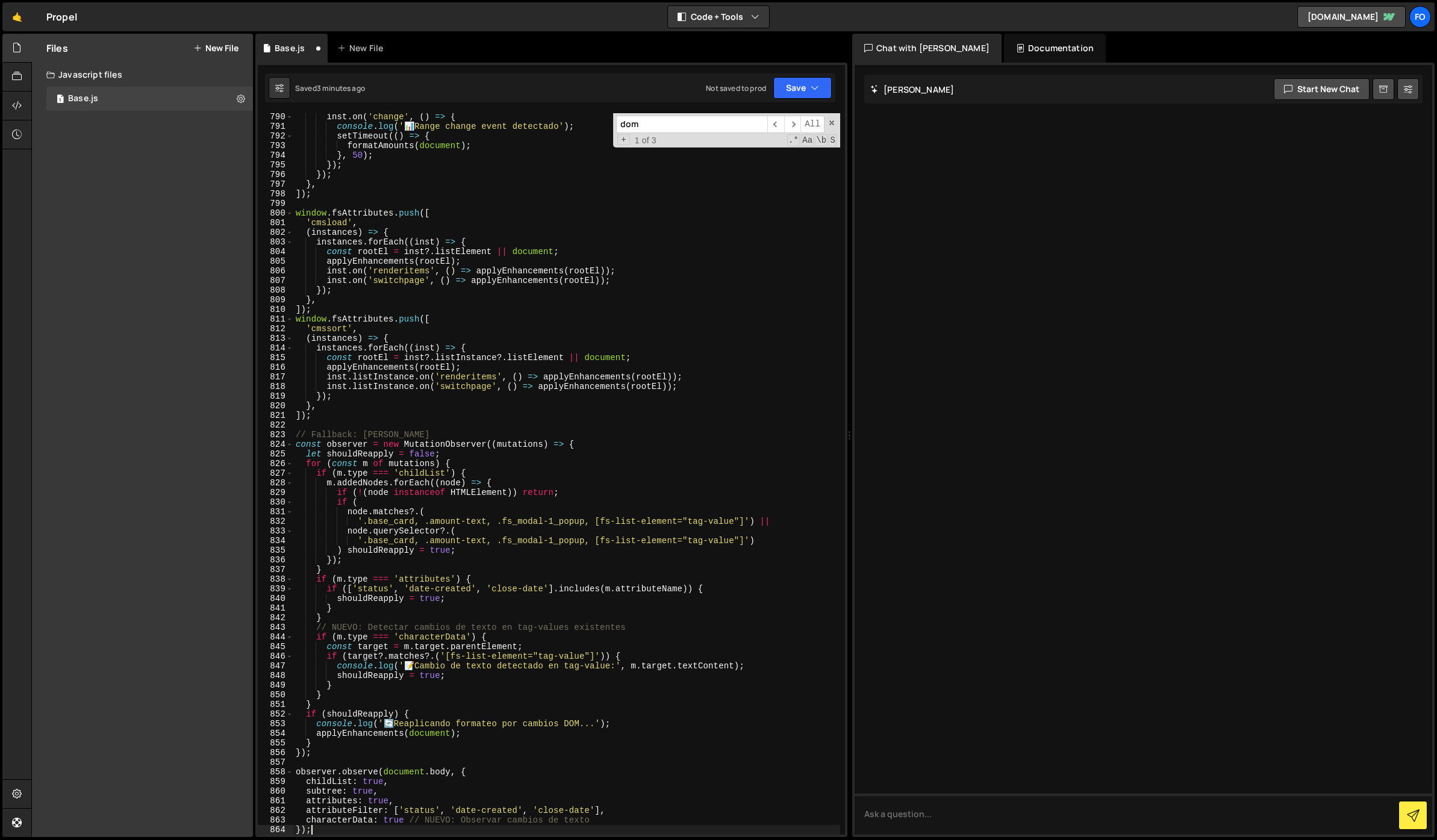
scroll to position [7635, 0]
click at [804, 87] on button "Save" at bounding box center [802, 87] width 59 height 21
click at [773, 124] on div "Saved 3 minutes ago" at bounding box center [761, 131] width 125 height 15
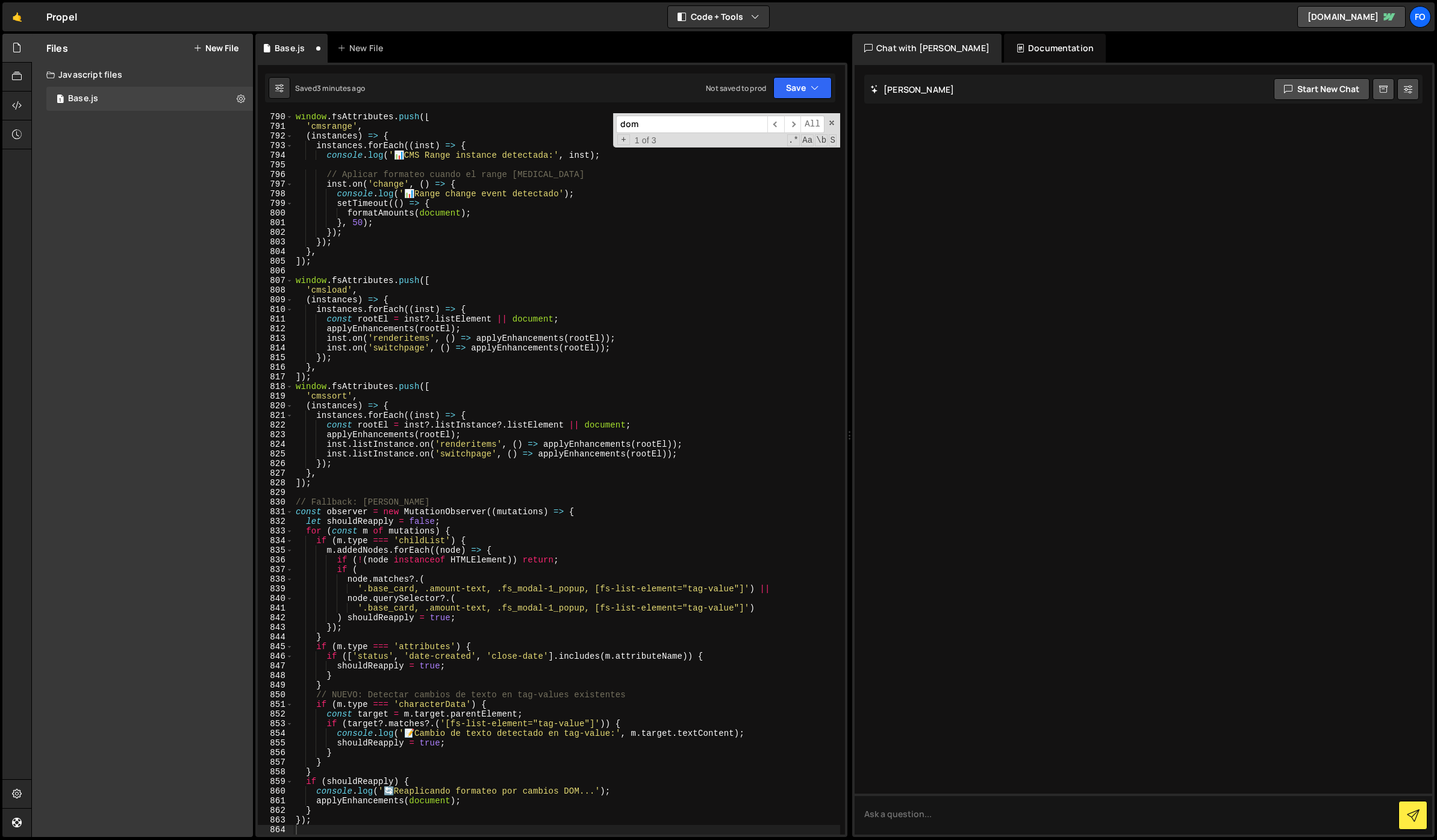
scroll to position [7616, 0]
click at [447, 264] on div "window . fsAttributes . push ([ 'cmsrange' , ( instances ) => { instances . for…" at bounding box center [567, 482] width 547 height 741
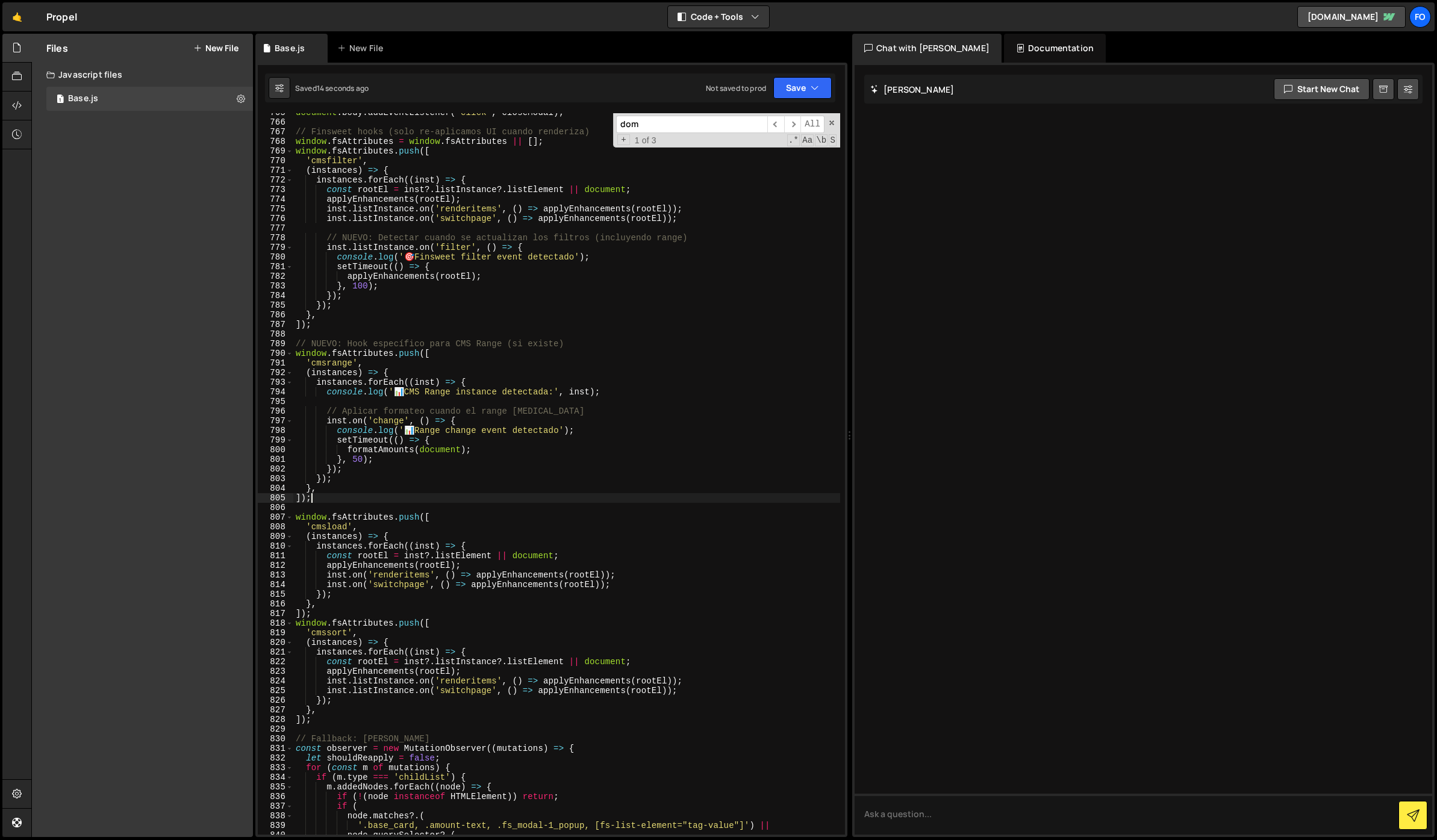
scroll to position [7016, 0]
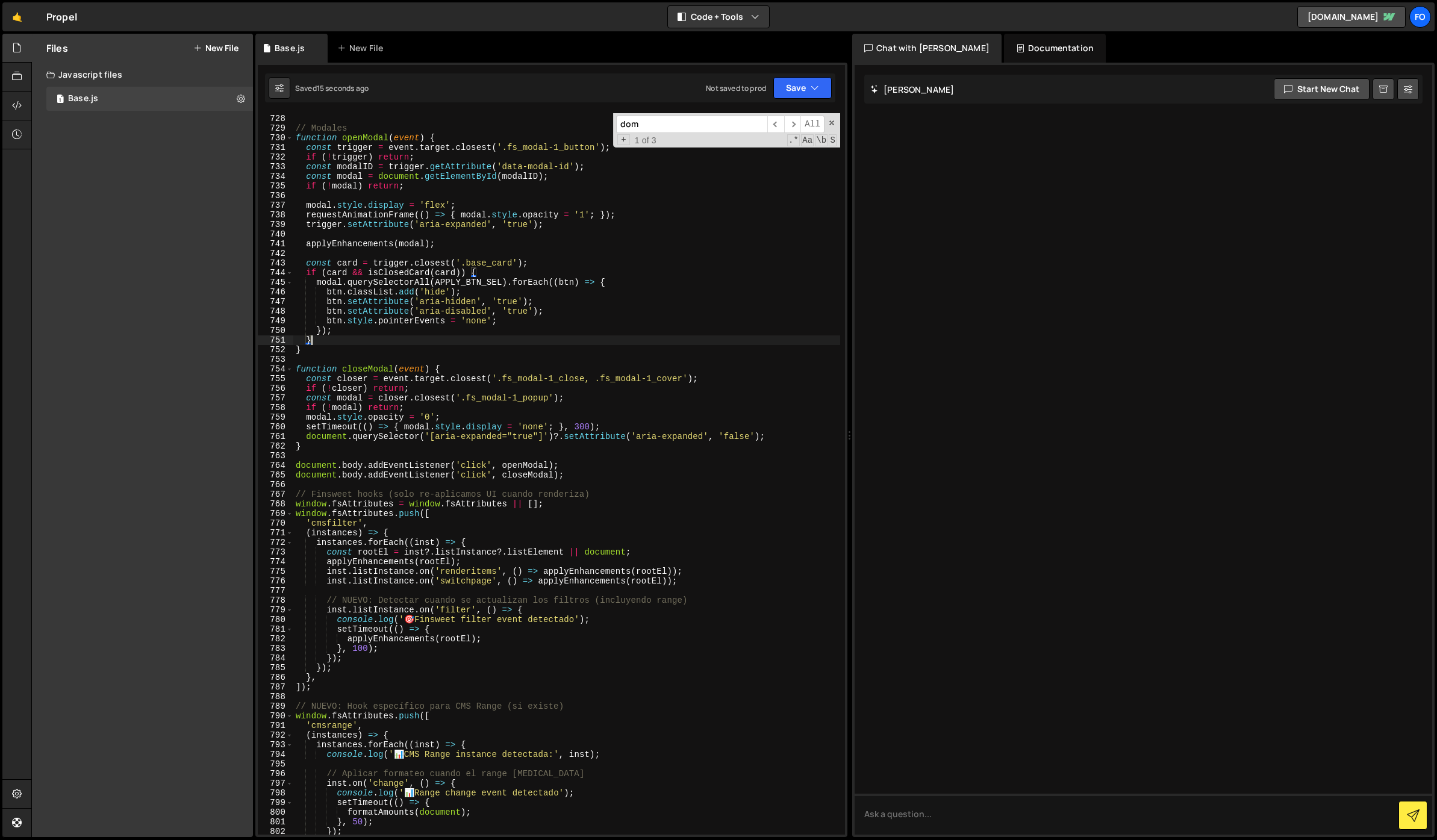
click at [456, 340] on div "} , 200 ) ; // Modales function openModal ( event ) { const trigger = event . t…" at bounding box center [567, 475] width 547 height 741
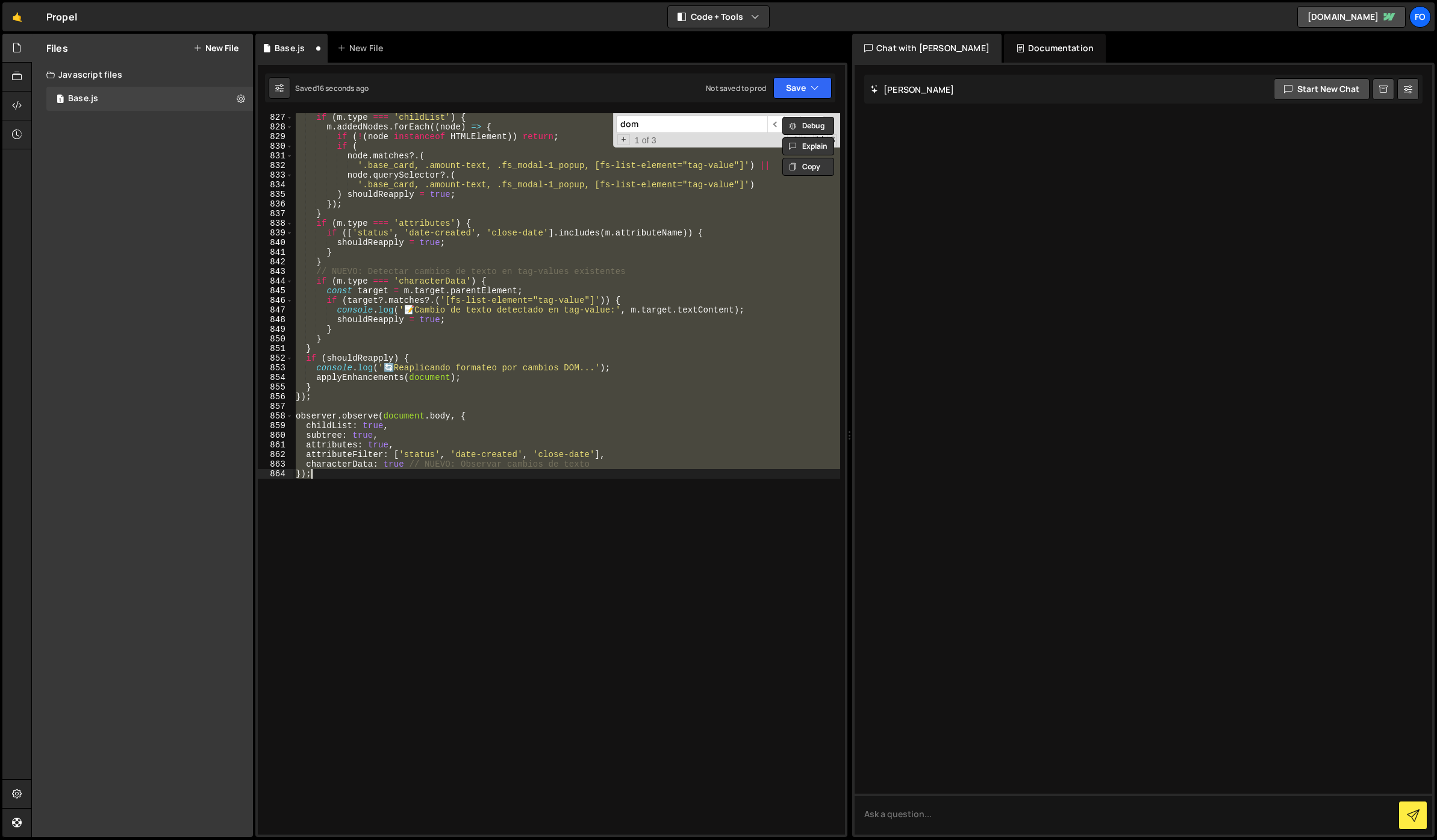
scroll to position [7990, 0]
click at [795, 98] on button "Save" at bounding box center [802, 87] width 59 height 21
click at [777, 114] on div "Save to Staging S" at bounding box center [761, 117] width 125 height 12
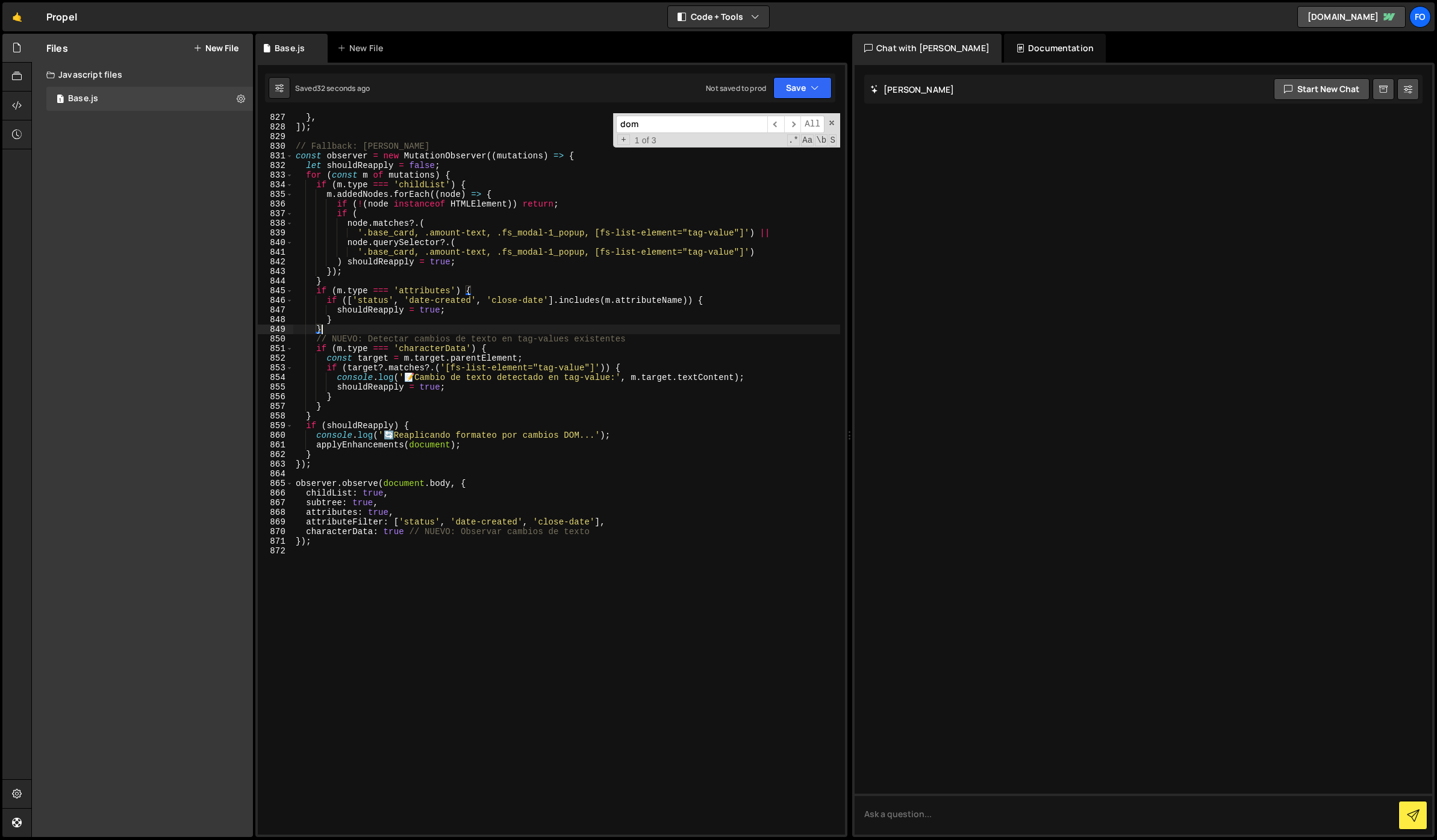
click at [460, 332] on div "} , ]) ; // Fallback: DOM dinámico const observer = new MutationObserver (( mut…" at bounding box center [567, 483] width 547 height 741
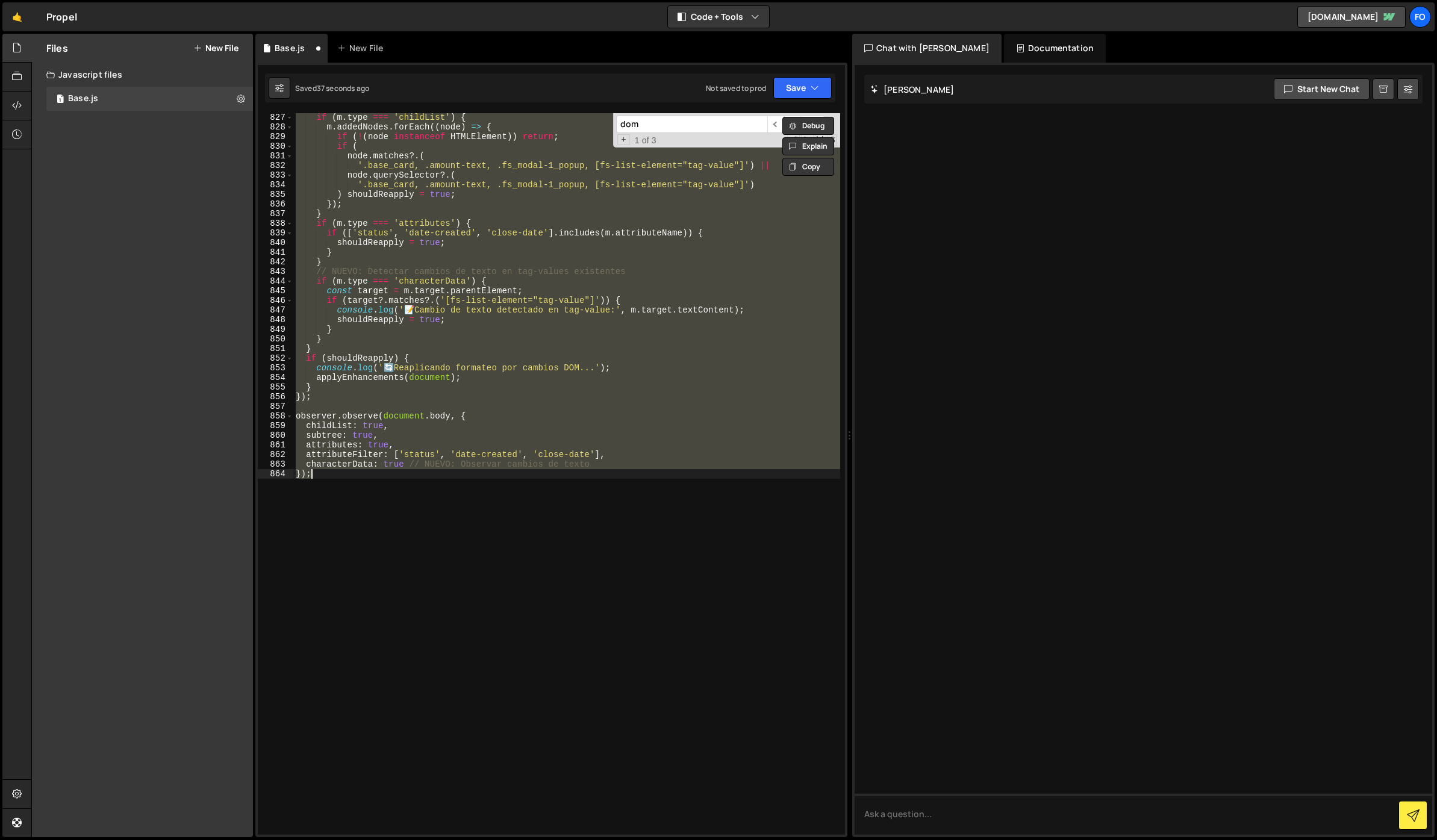
scroll to position [7446, 0]
type textarea "});"
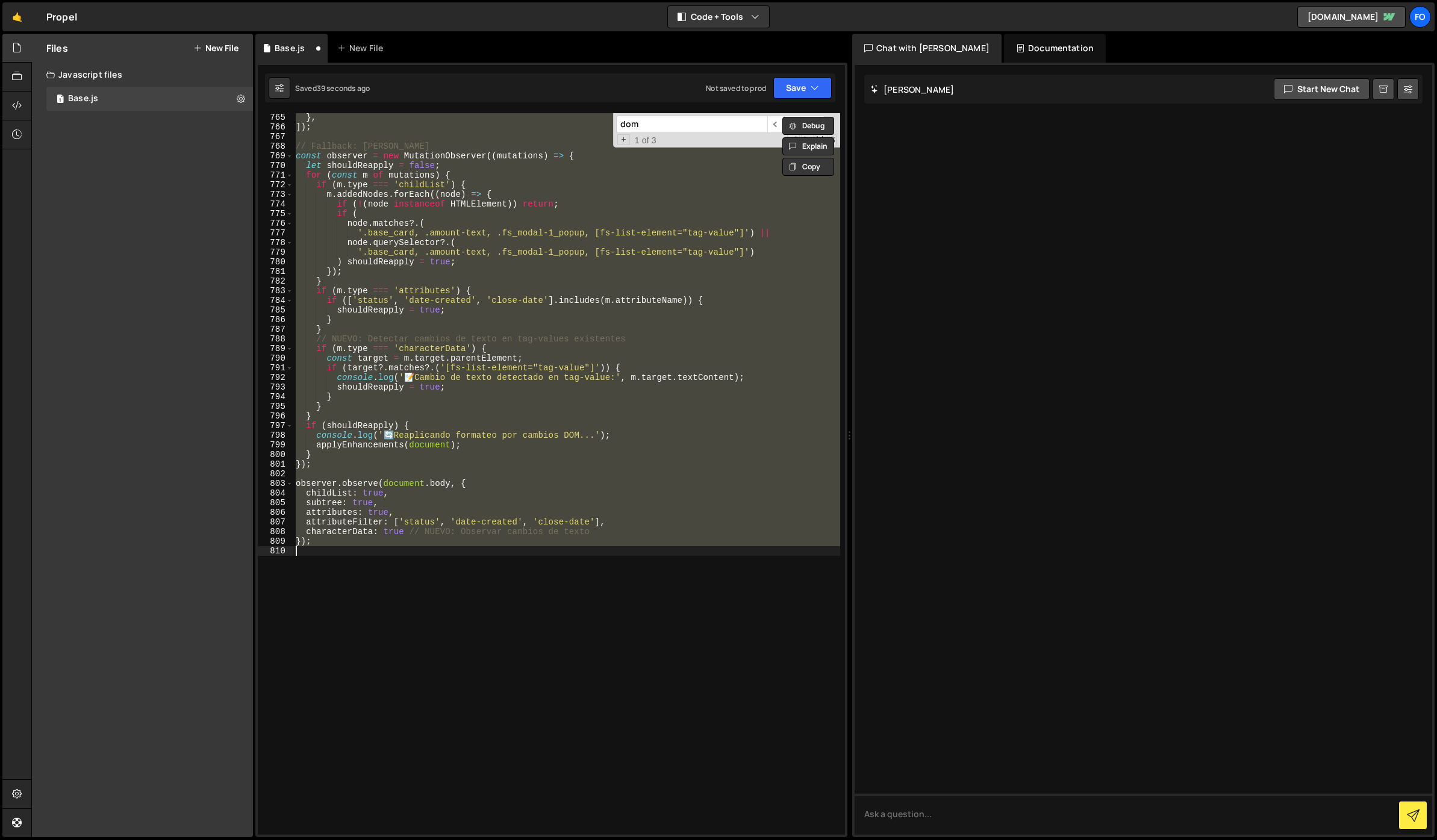
scroll to position [7374, 0]
drag, startPoint x: 823, startPoint y: 89, endPoint x: 817, endPoint y: 86, distance: 6.7
click at [817, 86] on button "Save" at bounding box center [802, 87] width 59 height 21
click at [776, 116] on div "Save to Staging S" at bounding box center [761, 117] width 125 height 12
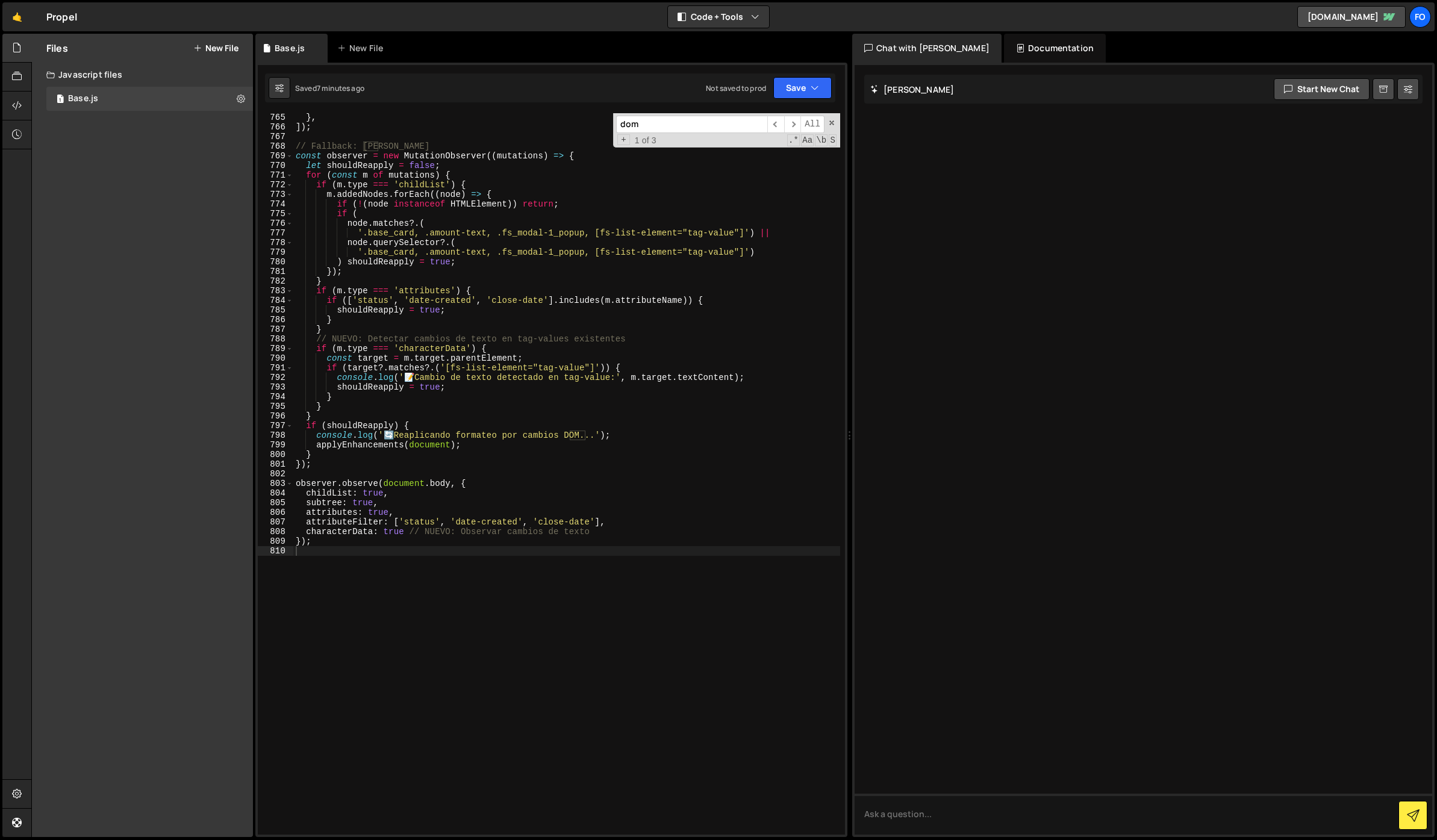
drag, startPoint x: 666, startPoint y: 121, endPoint x: 593, endPoint y: 119, distance: 73.0
click at [593, 119] on div "} , ]) ; // Fallback: DOM dinámico const observer = new MutationObserver (( mut…" at bounding box center [567, 474] width 547 height 721
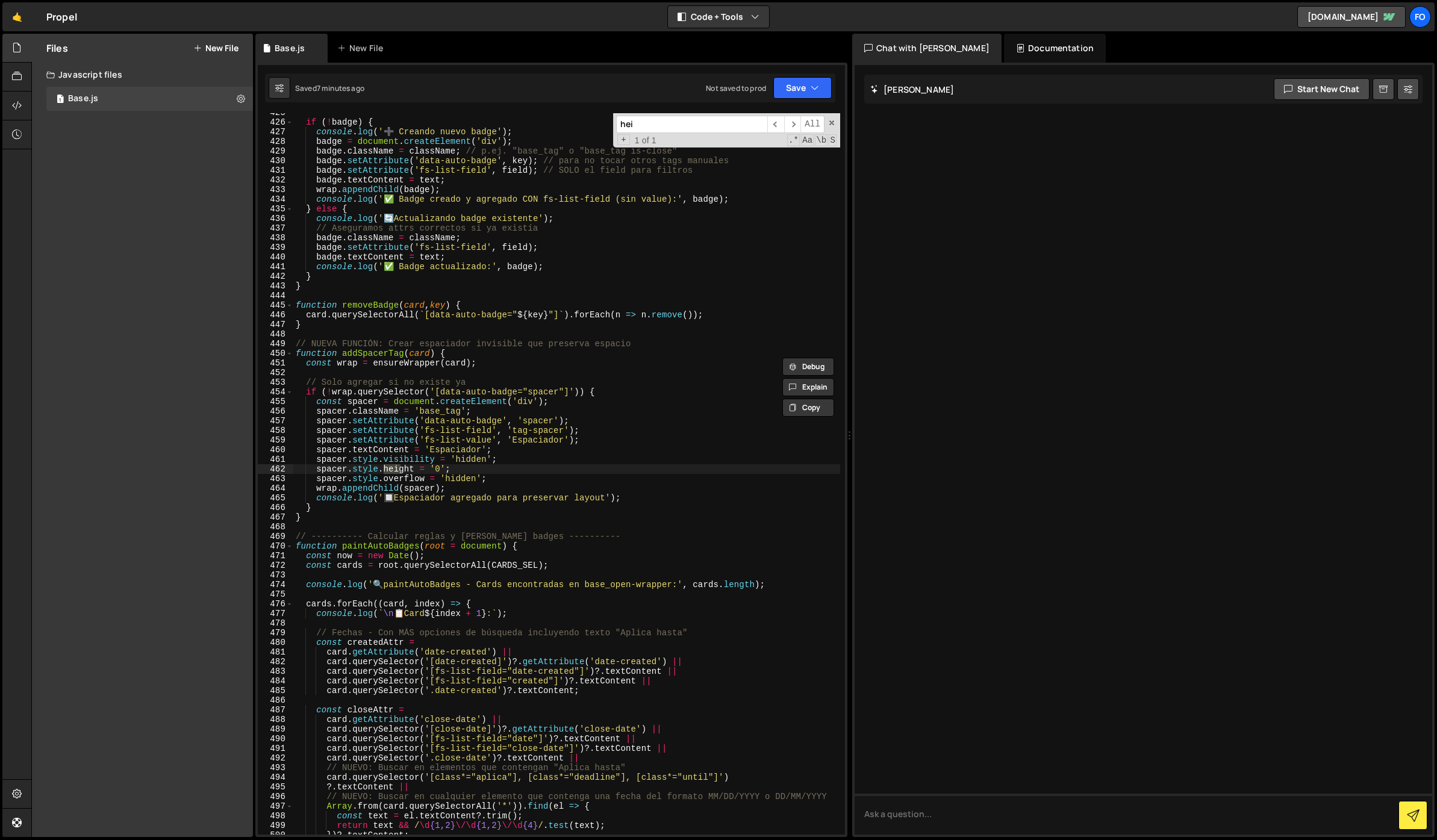
scroll to position [4092, 0]
type input "heig"
click at [465, 471] on div "if ( ! badge ) { console . log ( '➕ Creando nuevo badge' ) ; badge = document .…" at bounding box center [567, 479] width 547 height 741
drag, startPoint x: 462, startPoint y: 471, endPoint x: 525, endPoint y: 456, distance: 64.8
click at [525, 456] on div "if ( ! badge ) { console . log ( '➕ Creando nuevo badge' ) ; badge = document .…" at bounding box center [567, 479] width 547 height 741
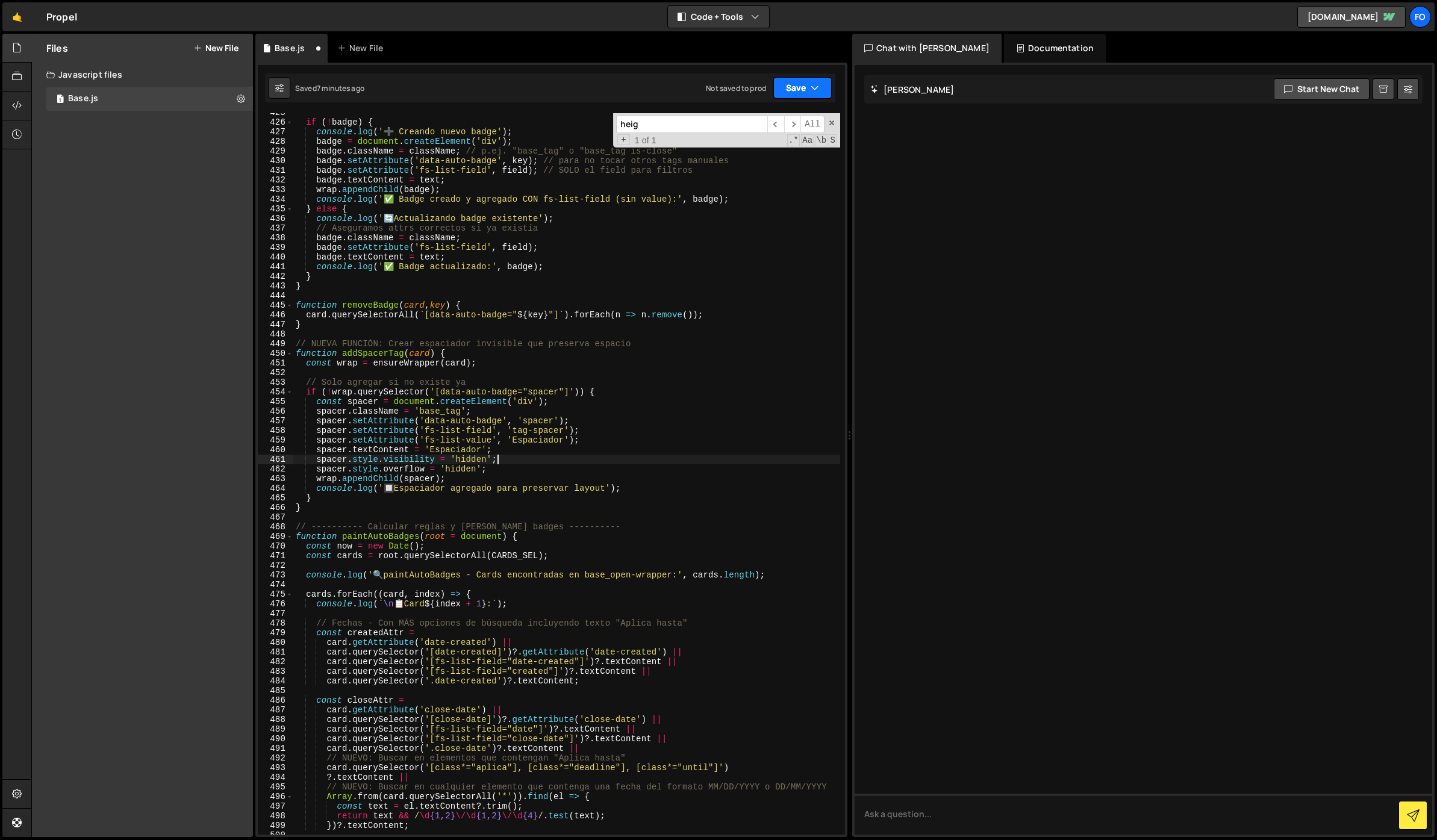
click at [792, 88] on button "Save" at bounding box center [802, 87] width 59 height 21
click at [759, 127] on div "7 minutes ago" at bounding box center [744, 130] width 47 height 10
click at [692, 308] on div "if ( ! badge ) { console . log ( '➕ Creando nuevo badge' ) ; badge = document .…" at bounding box center [567, 479] width 547 height 741
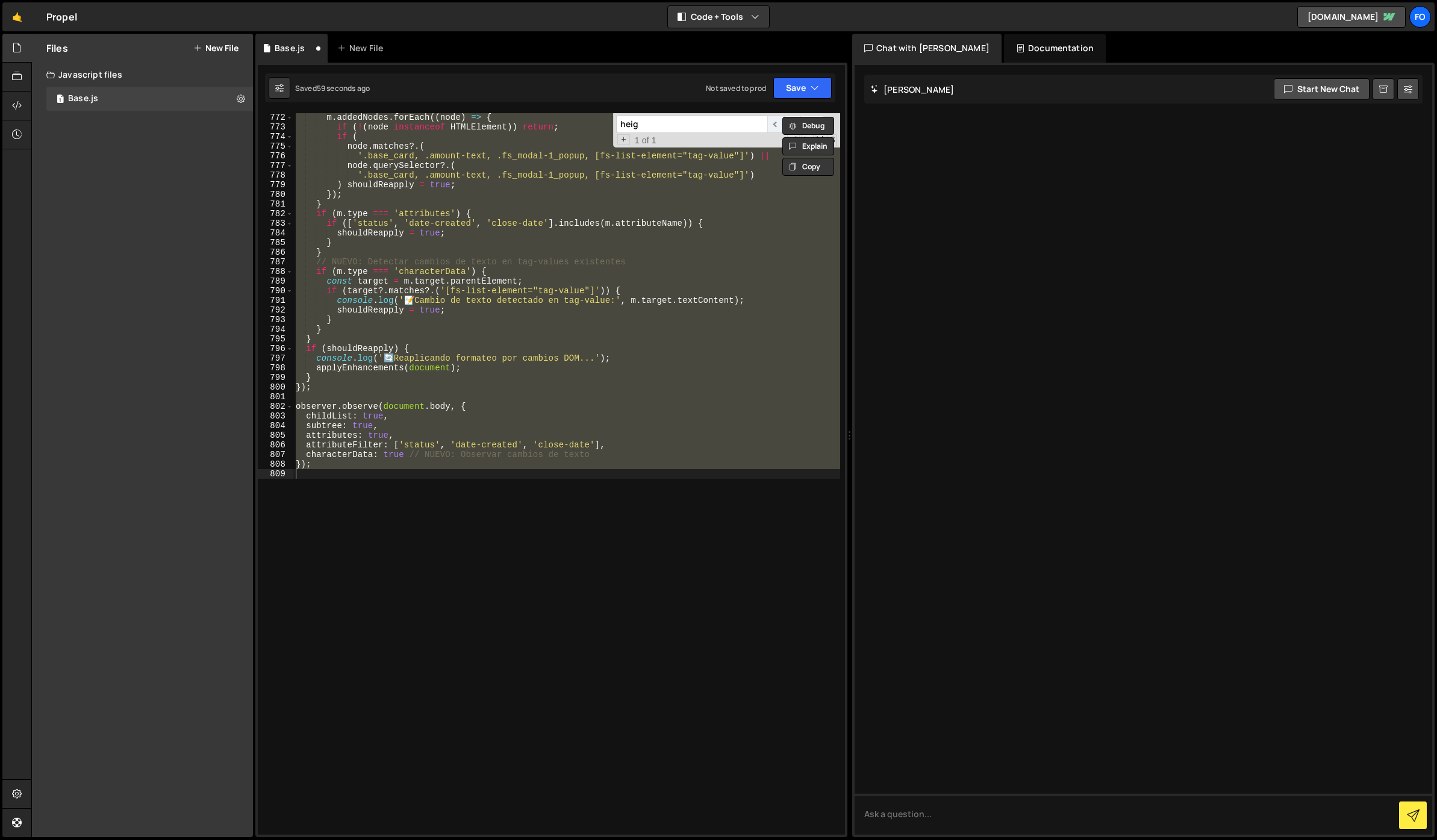
click at [776, 127] on span "​" at bounding box center [776, 124] width 17 height 18
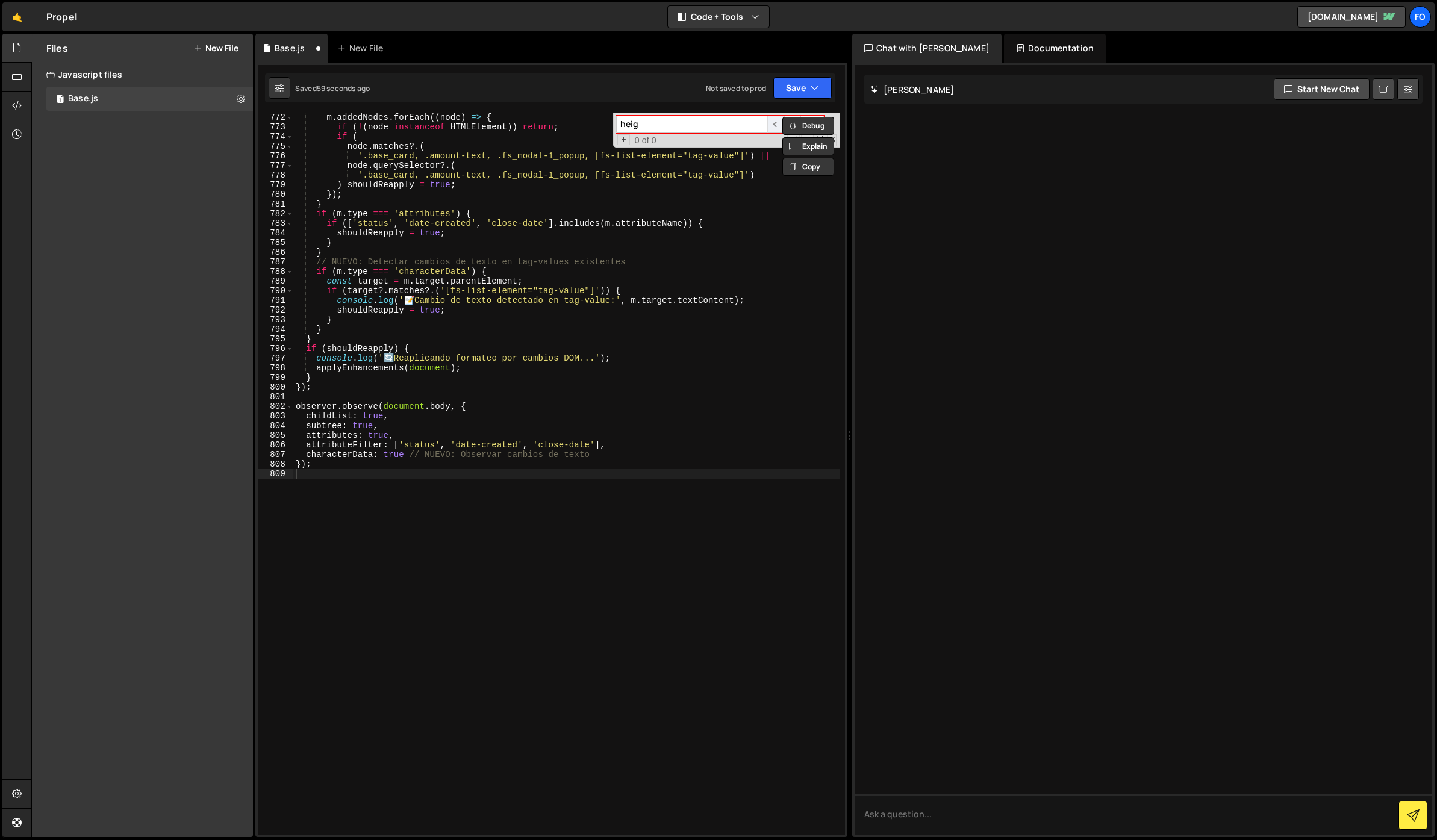
click at [776, 127] on span "​" at bounding box center [776, 124] width 17 height 18
click at [629, 330] on div "m . addedNodes . forEach (( node ) => { if ( ! ( node instanceof HTMLElement ))…" at bounding box center [567, 483] width 547 height 741
click at [773, 124] on span "​" at bounding box center [776, 124] width 17 height 18
click at [630, 364] on div "m . addedNodes . forEach (( node ) => { if ( ! ( node instanceof HTMLElement ))…" at bounding box center [567, 483] width 547 height 741
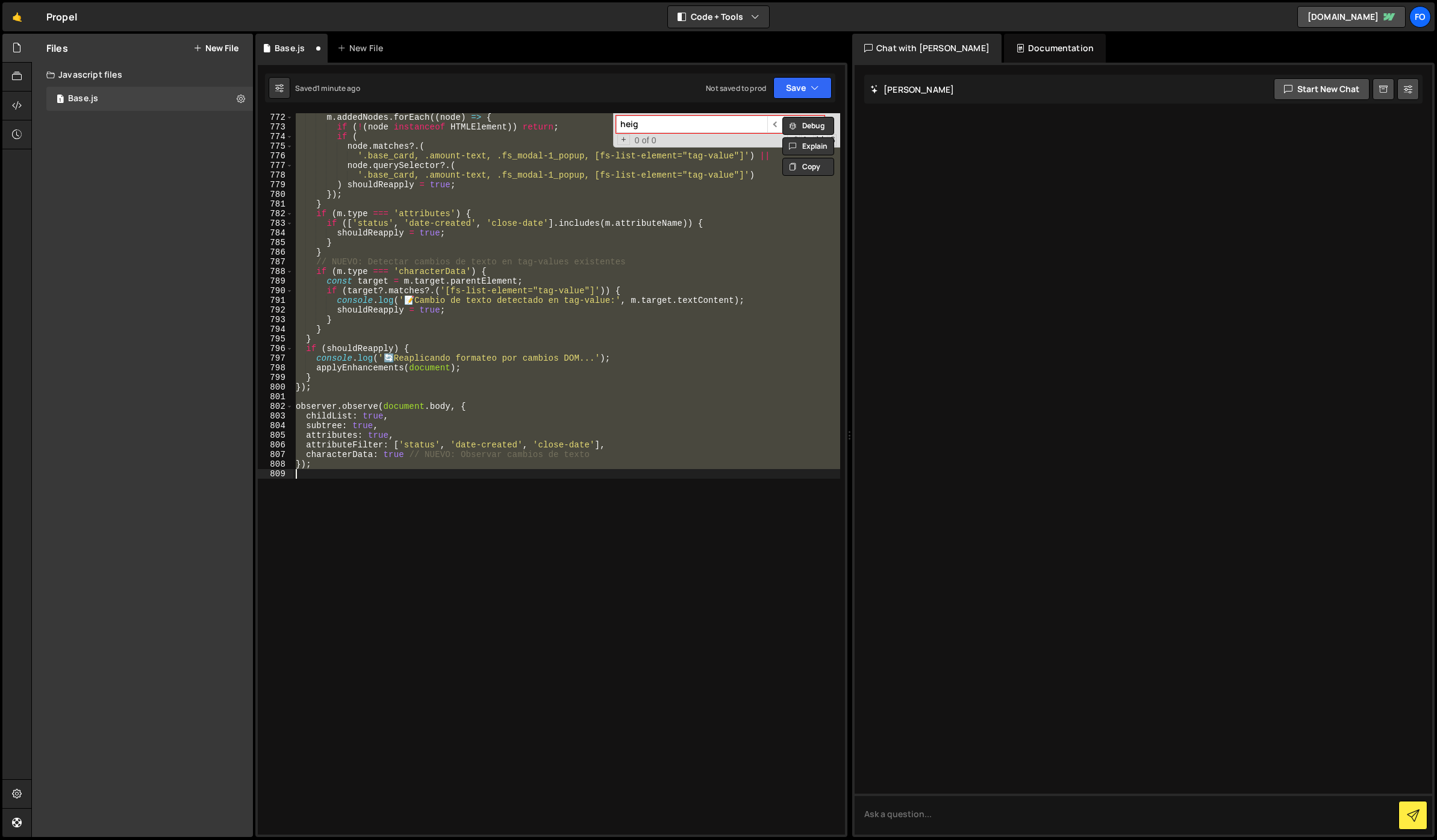
scroll to position [4082, 0]
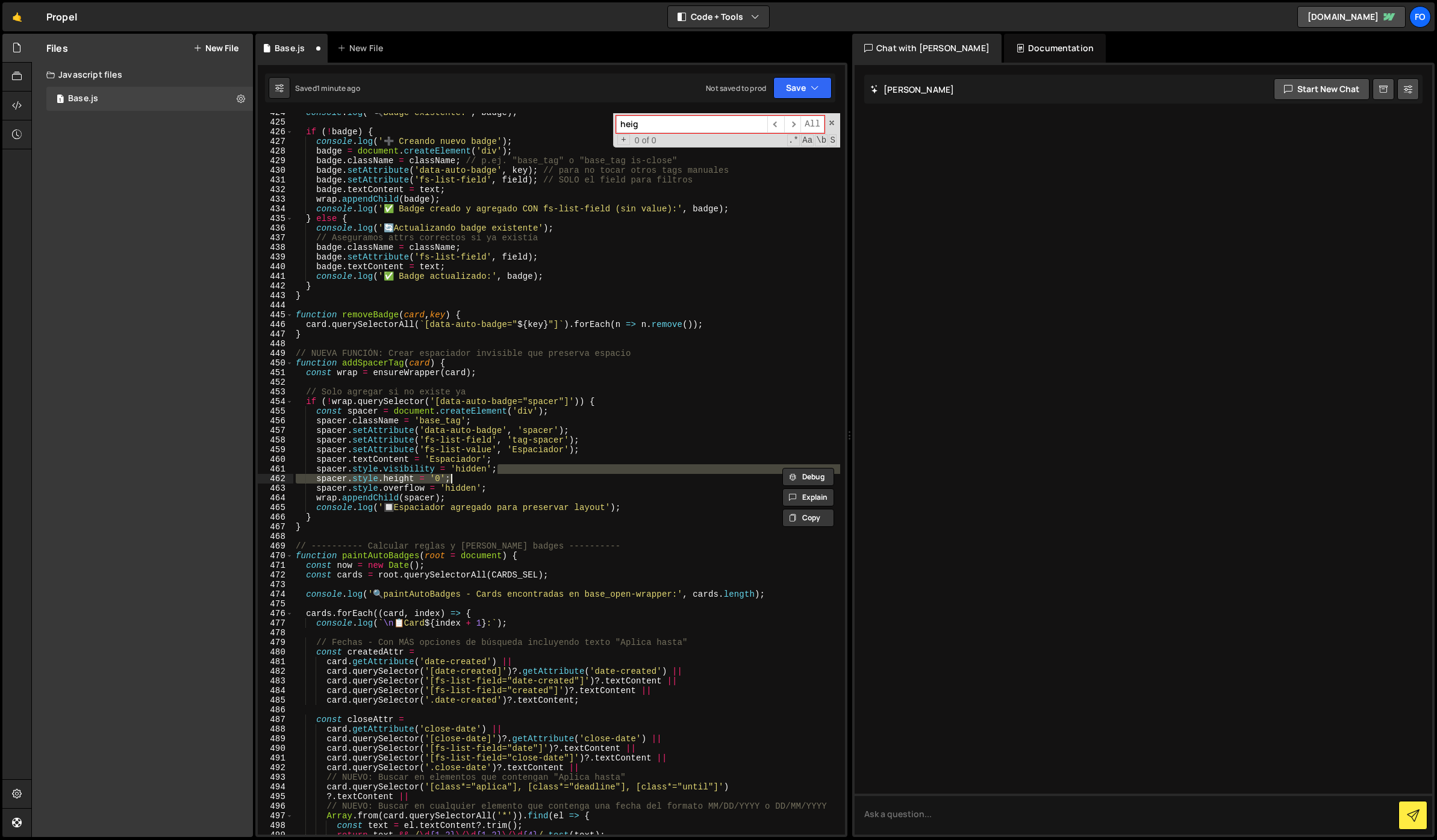
click at [457, 486] on div "console . log ( ' 🔍 Badge existente:' , badge ) ; if ( ! badge ) { console . lo…" at bounding box center [567, 479] width 547 height 741
drag, startPoint x: 475, startPoint y: 476, endPoint x: 518, endPoint y: 470, distance: 43.4
click at [518, 470] on div "console . log ( ' 🔍 Badge existente:' , badge ) ; if ( ! badge ) { console . lo…" at bounding box center [567, 479] width 547 height 741
type textarea "spacer.style.visibility = 'hidden';"
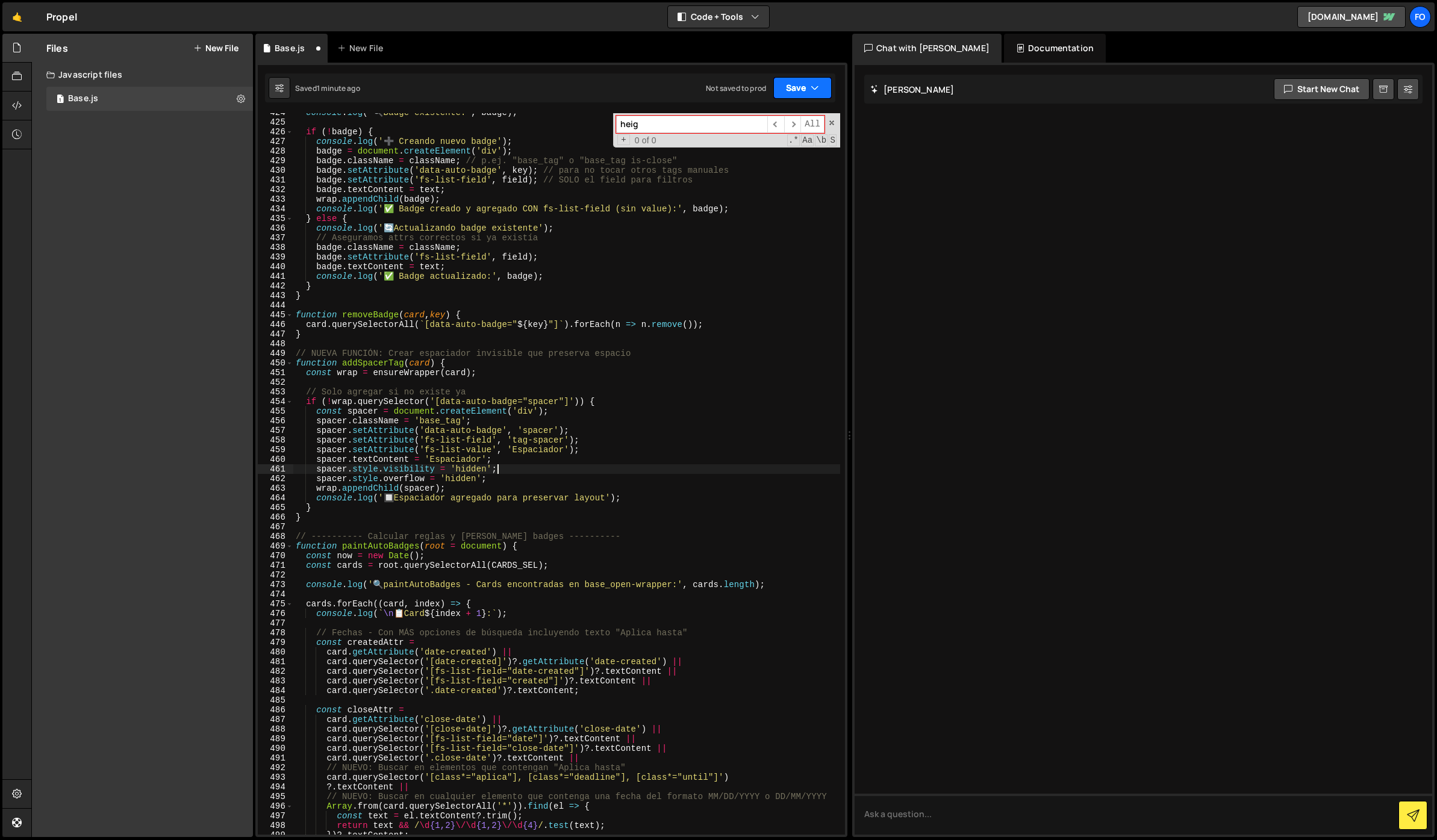
click at [821, 96] on button "Save" at bounding box center [802, 87] width 59 height 21
click at [774, 126] on div "Saved 1 minute ago" at bounding box center [761, 131] width 125 height 15
